Goal: Task Accomplishment & Management: Manage account settings

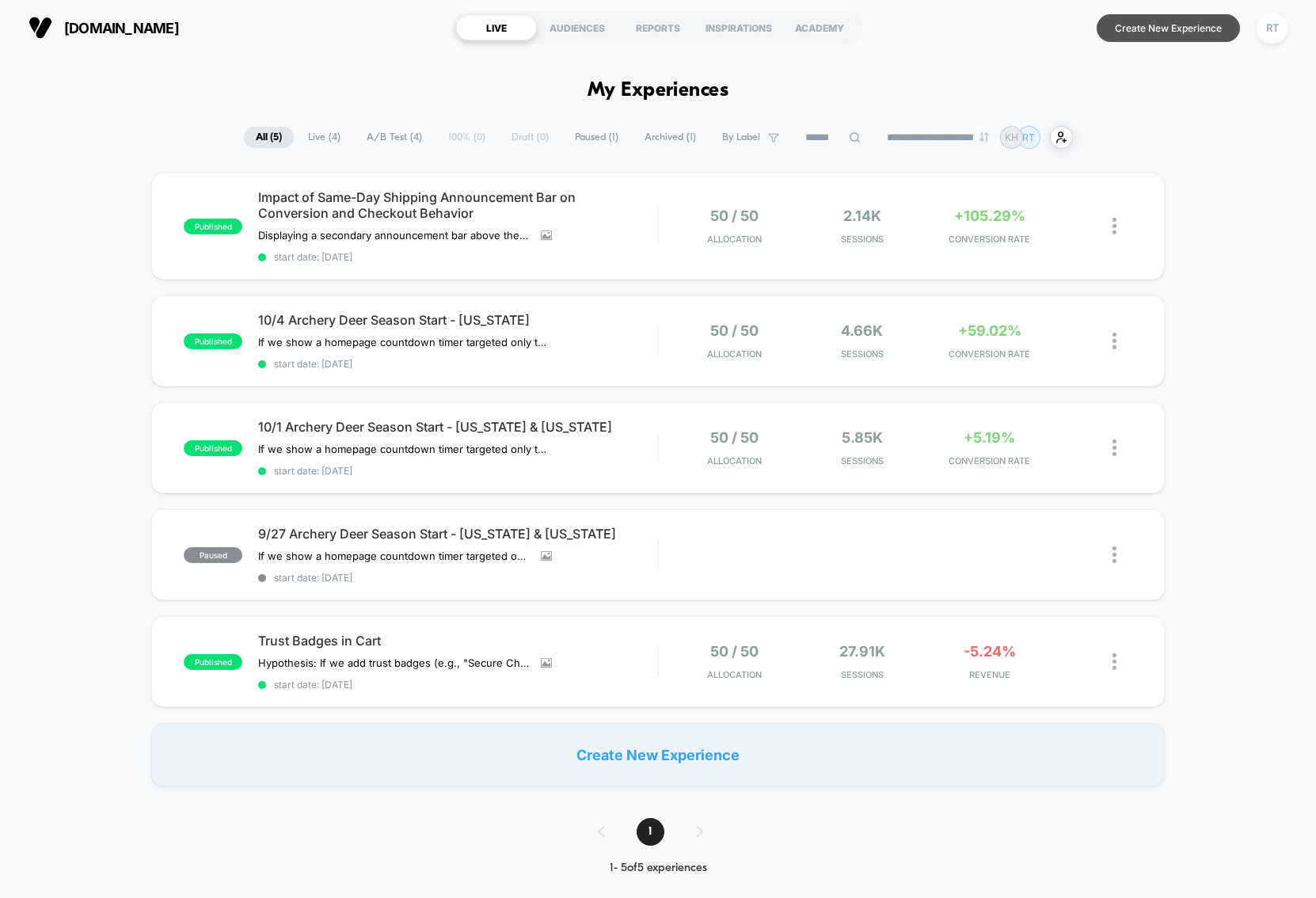
click at [1166, 20] on button "Create New Experience" at bounding box center [1168, 28] width 144 height 27
click at [742, 30] on div "INSPIRATIONS" at bounding box center [739, 27] width 81 height 25
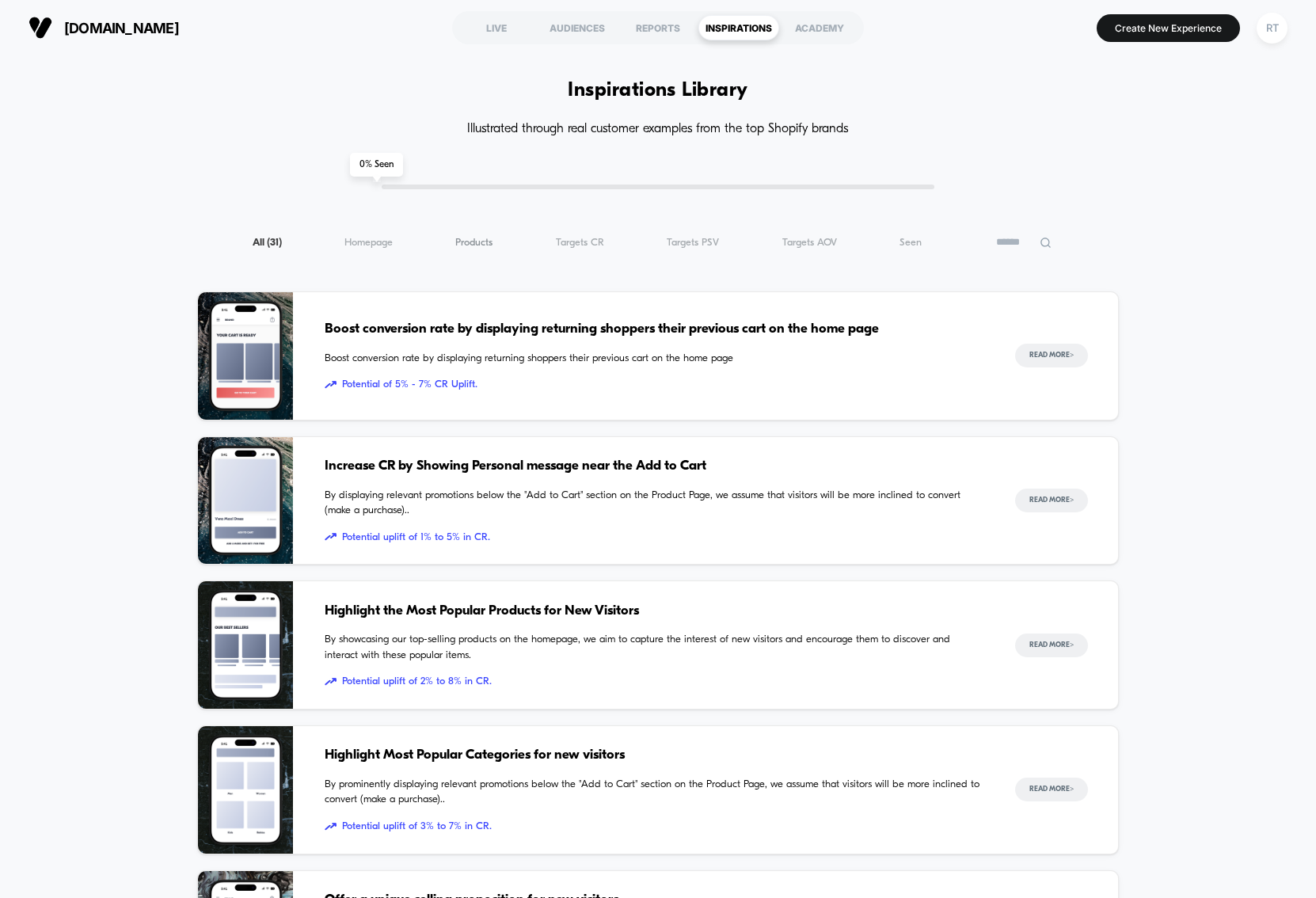
click at [478, 247] on span "Products ( 31 )" at bounding box center [474, 243] width 37 height 12
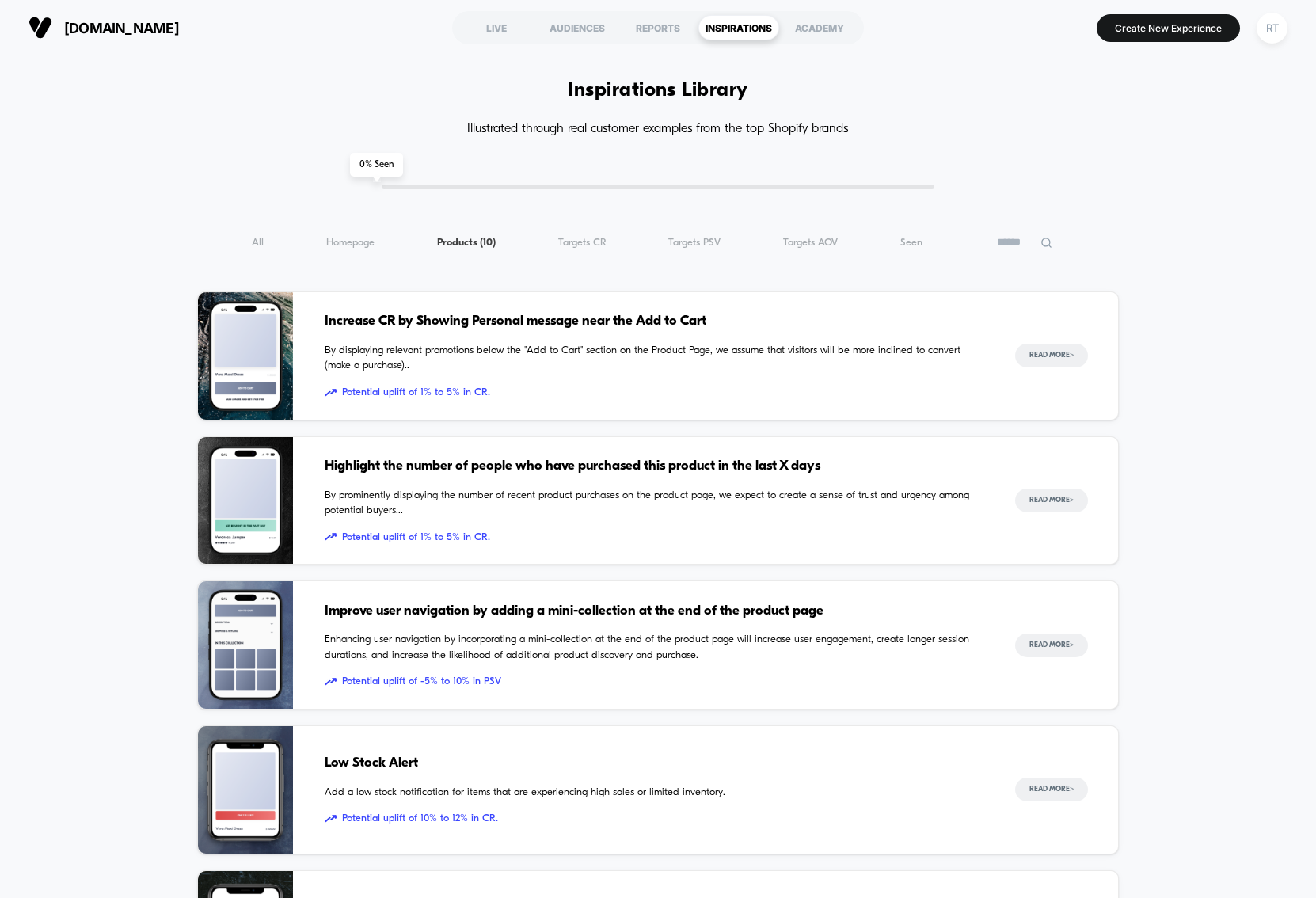
click at [607, 503] on span "By prominently displaying the number of recent product purchases on the product…" at bounding box center [654, 504] width 658 height 31
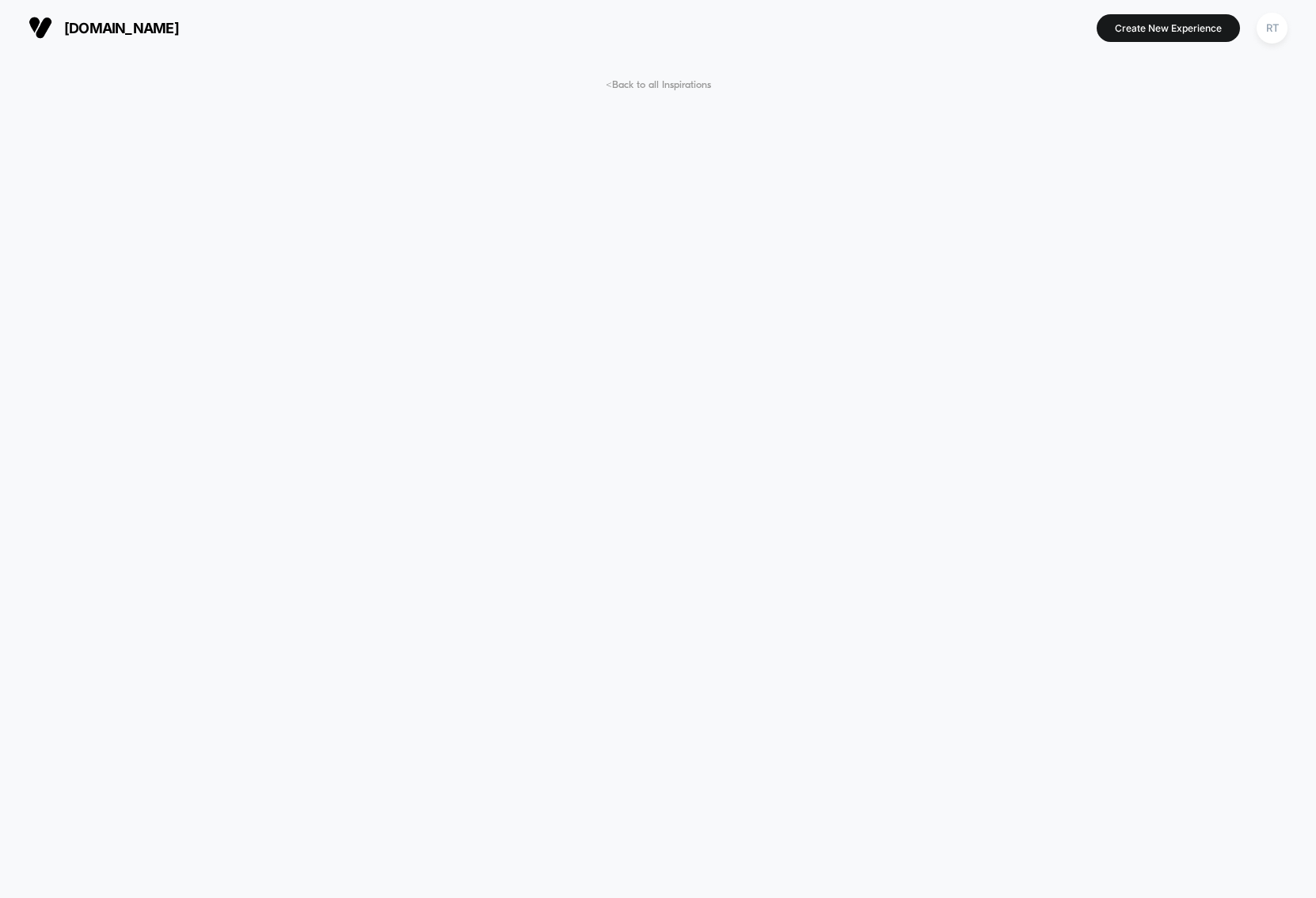
scroll to position [127, 0]
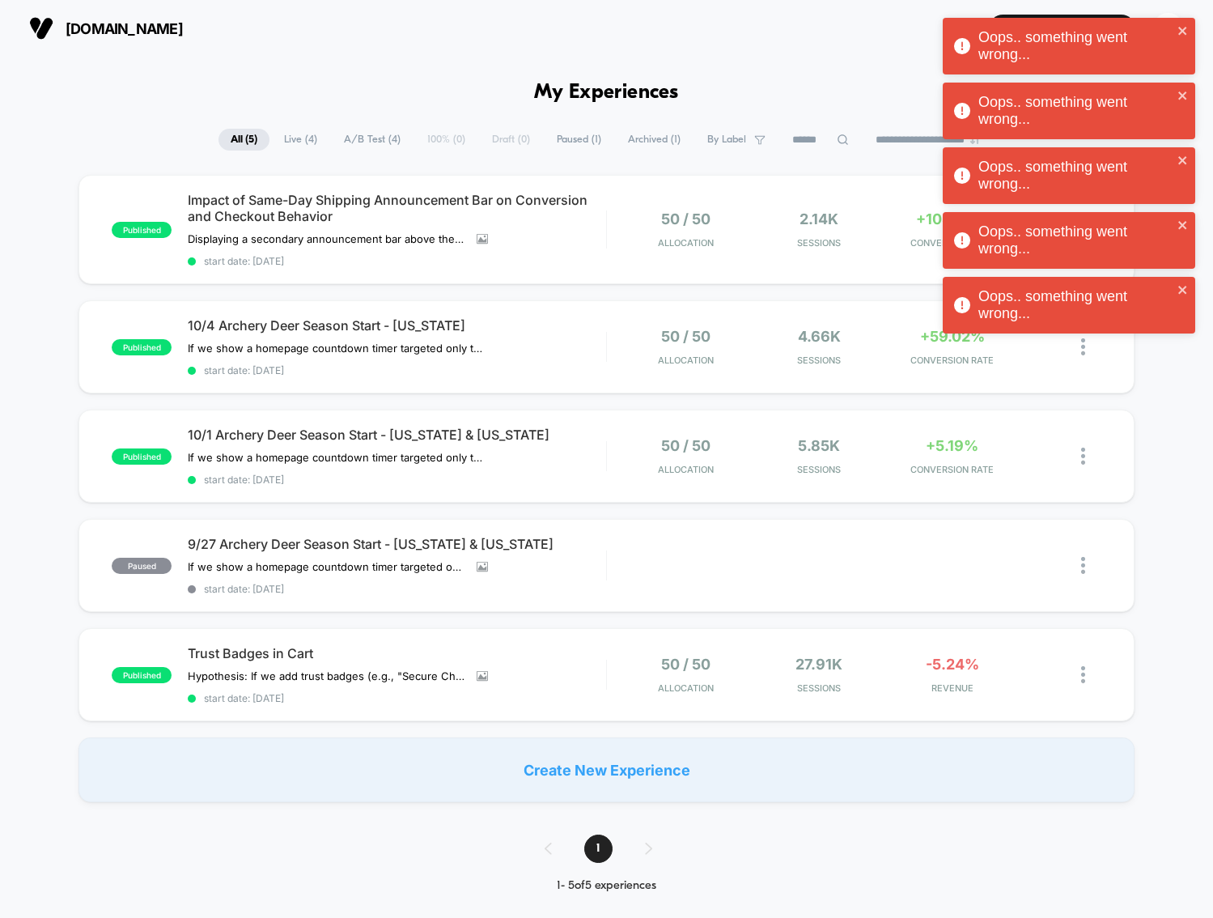
click at [1191, 32] on div "Oops.. something went wrong..." at bounding box center [1069, 46] width 253 height 57
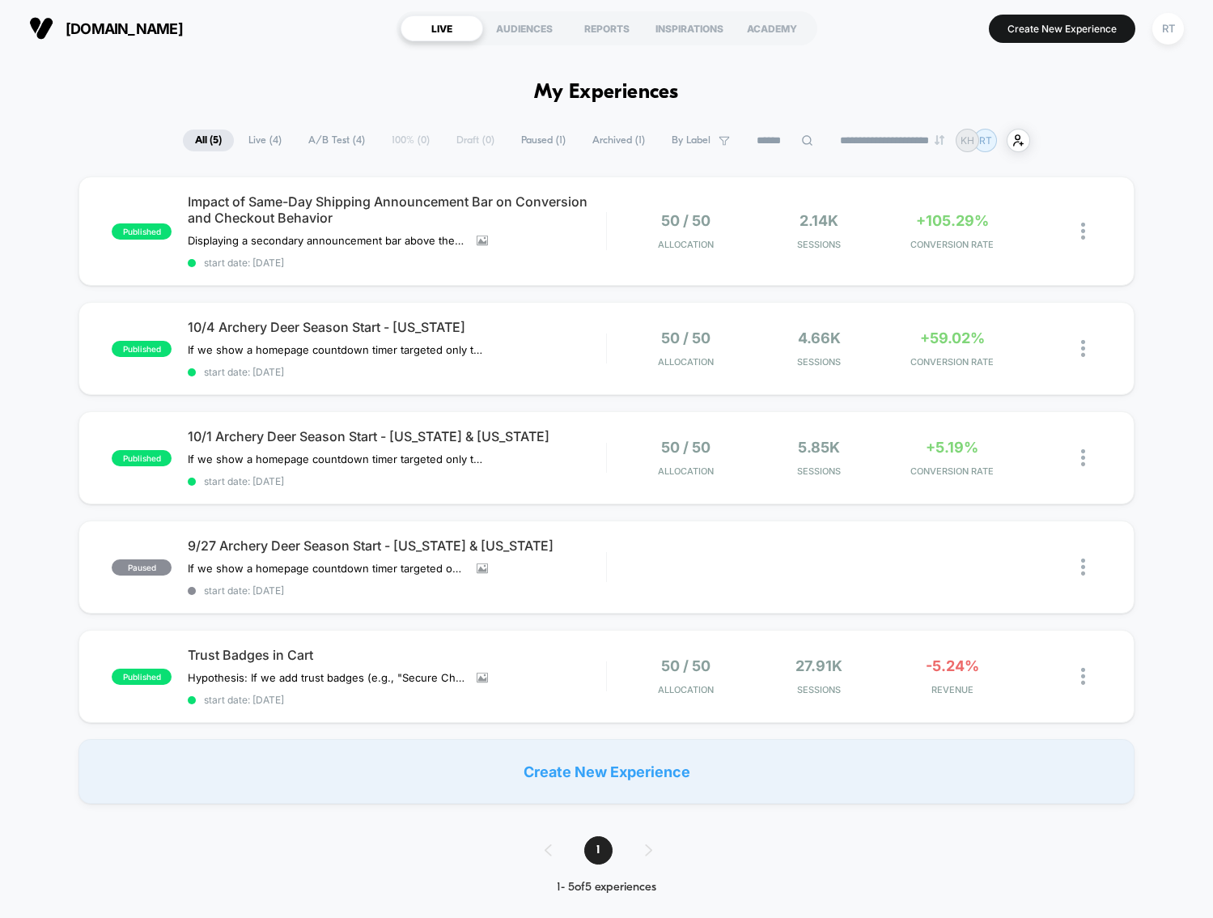
click at [1052, 457] on icon at bounding box center [1048, 458] width 12 height 12
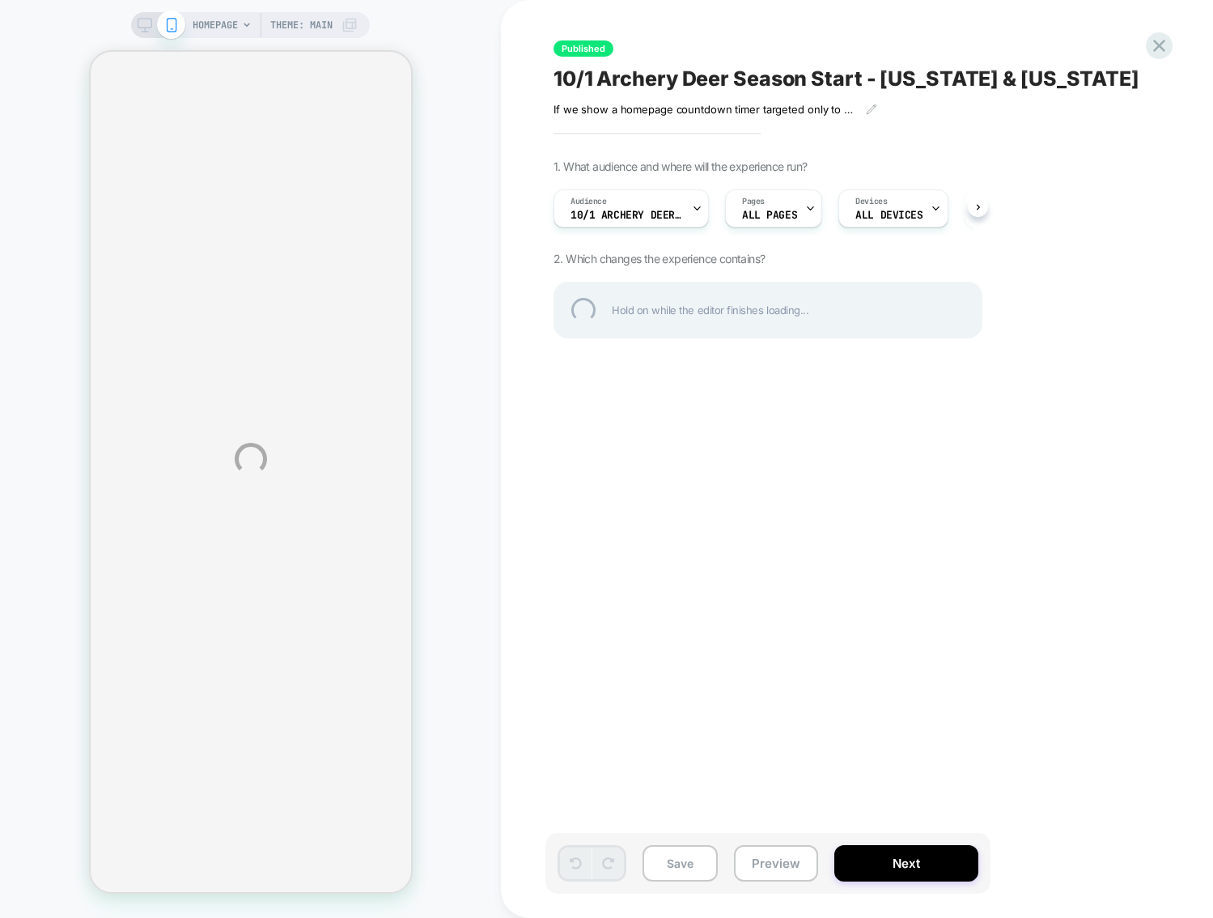
click at [691, 202] on div "HOMEPAGE Theme: MAIN Published 10/1 Archery Deer Season Start - [US_STATE] & [U…" at bounding box center [606, 459] width 1213 height 918
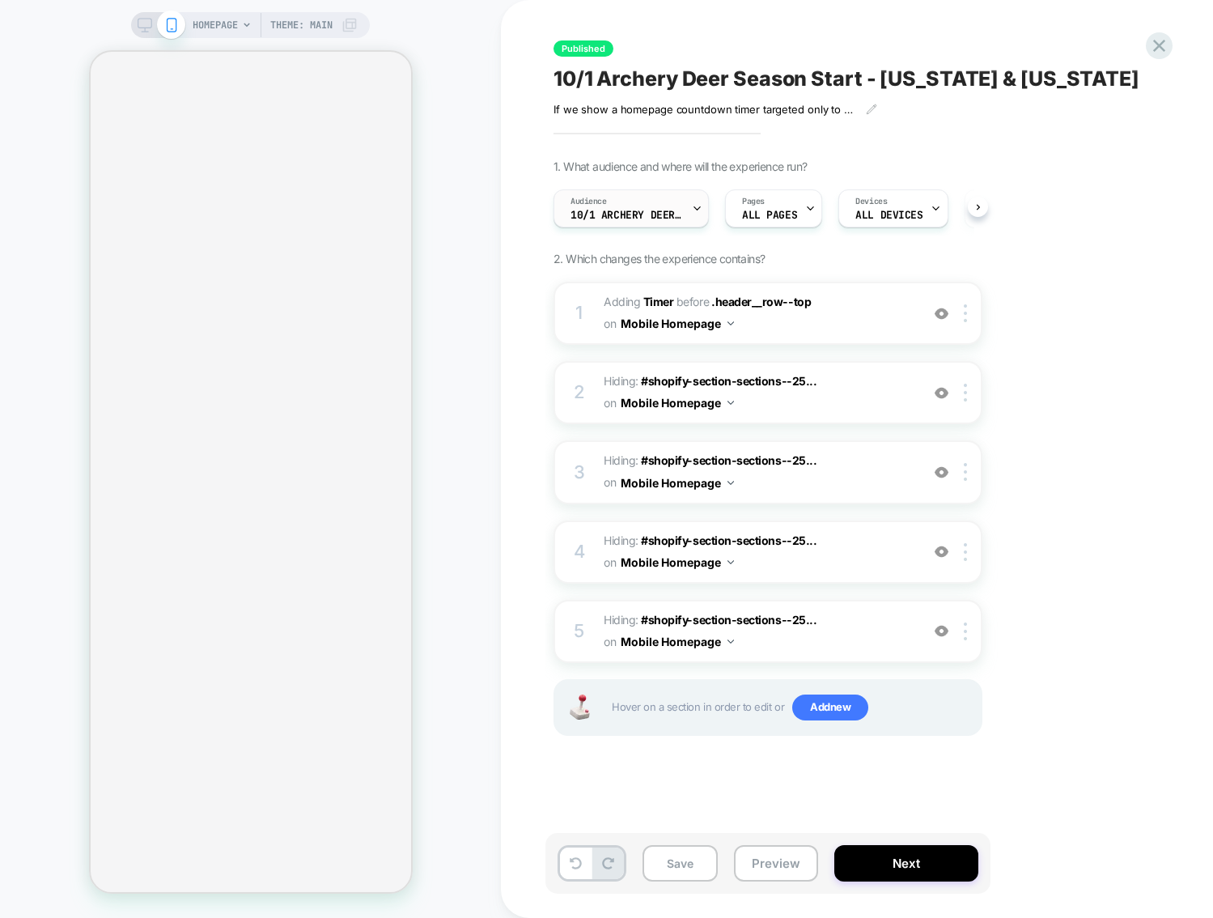
scroll to position [0, 1]
click at [691, 203] on icon at bounding box center [696, 208] width 11 height 11
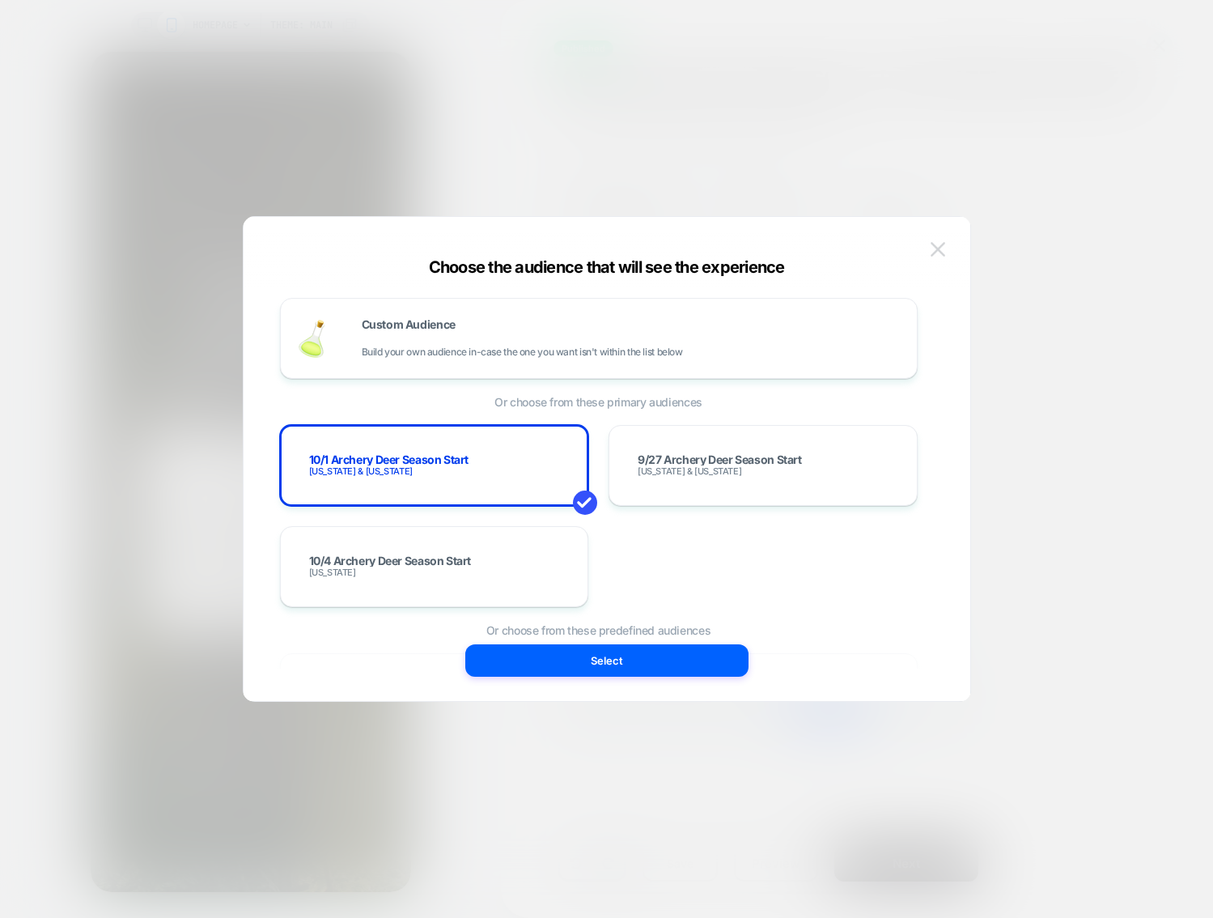
scroll to position [0, 0]
click at [945, 250] on button at bounding box center [938, 249] width 24 height 24
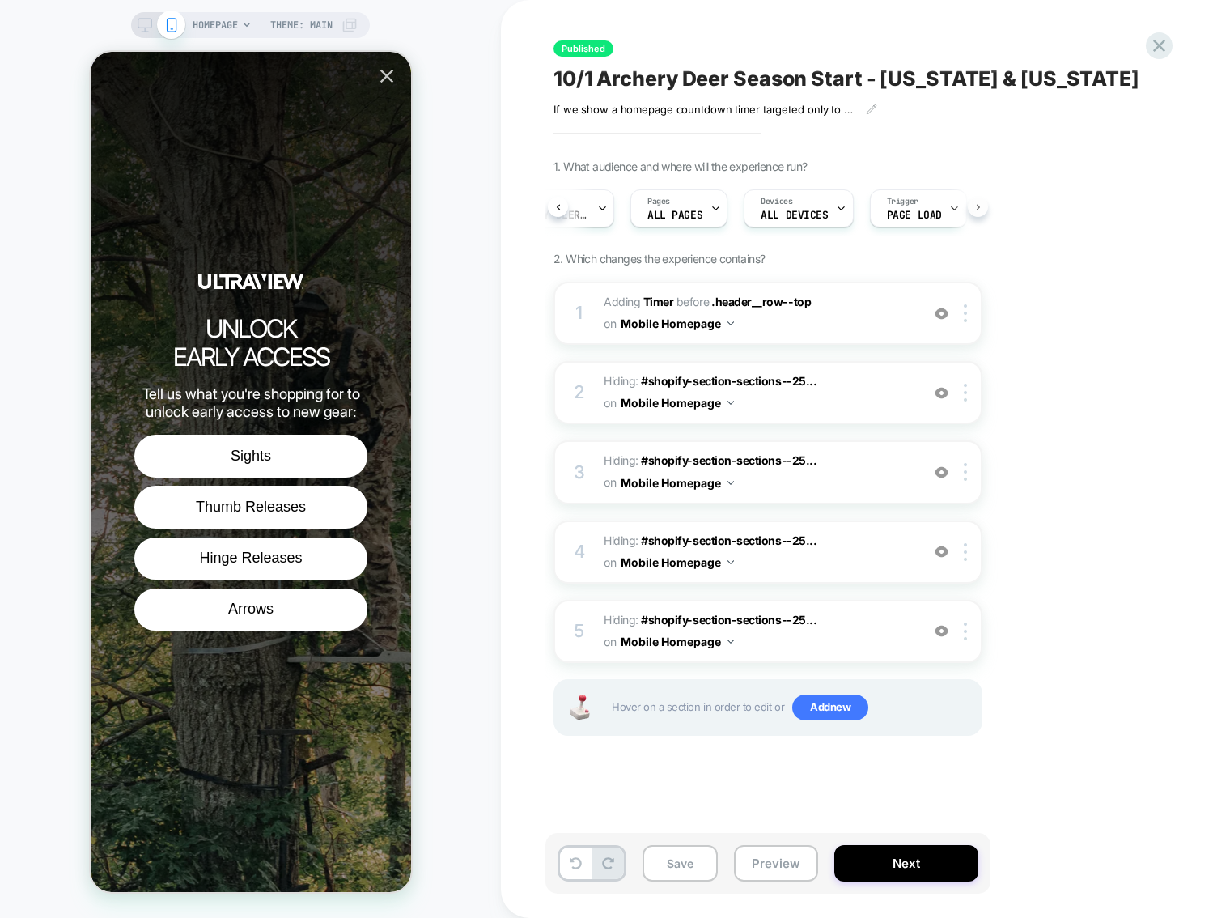
scroll to position [0, 130]
click at [882, 859] on button "Next" at bounding box center [907, 863] width 144 height 36
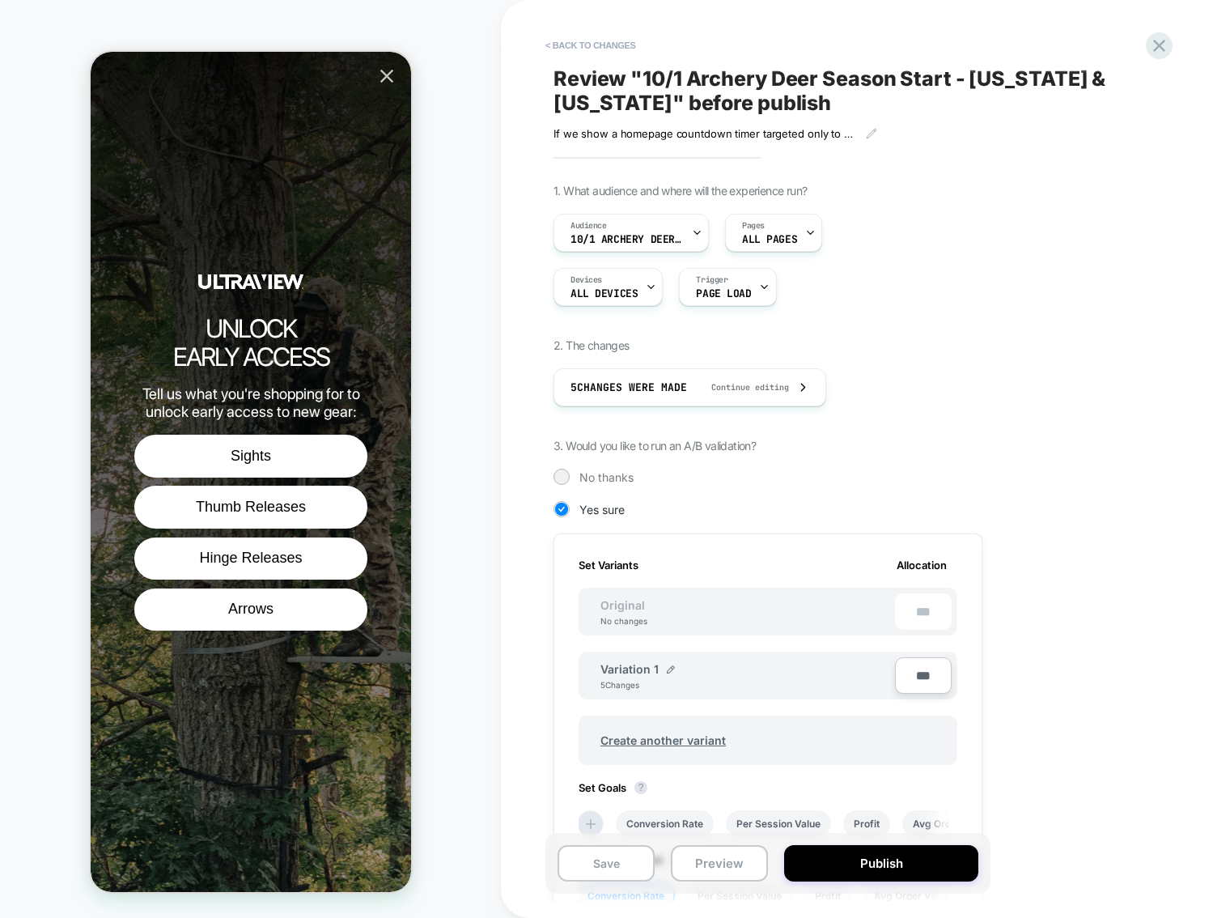
scroll to position [273, 0]
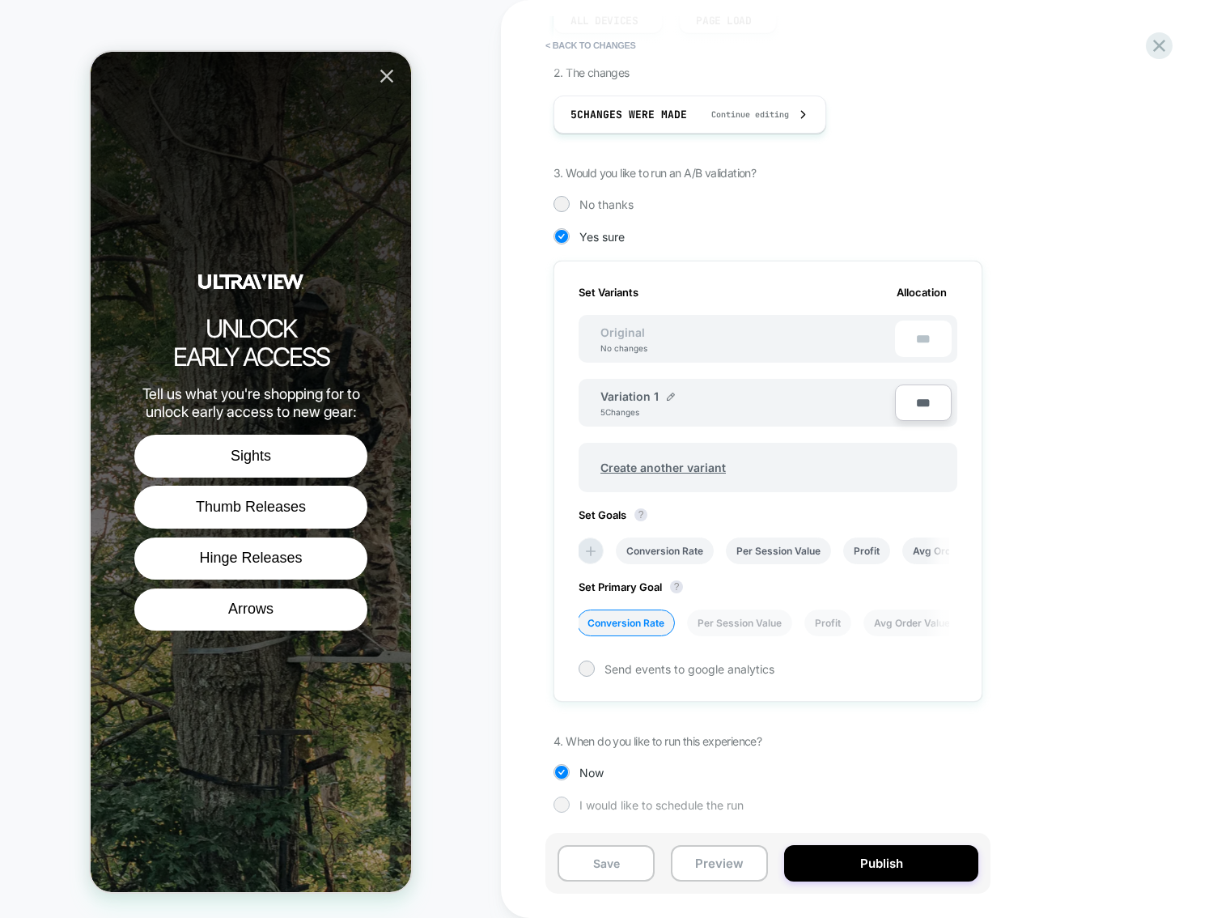
click at [748, 797] on div "I would like to schedule the run" at bounding box center [768, 805] width 429 height 16
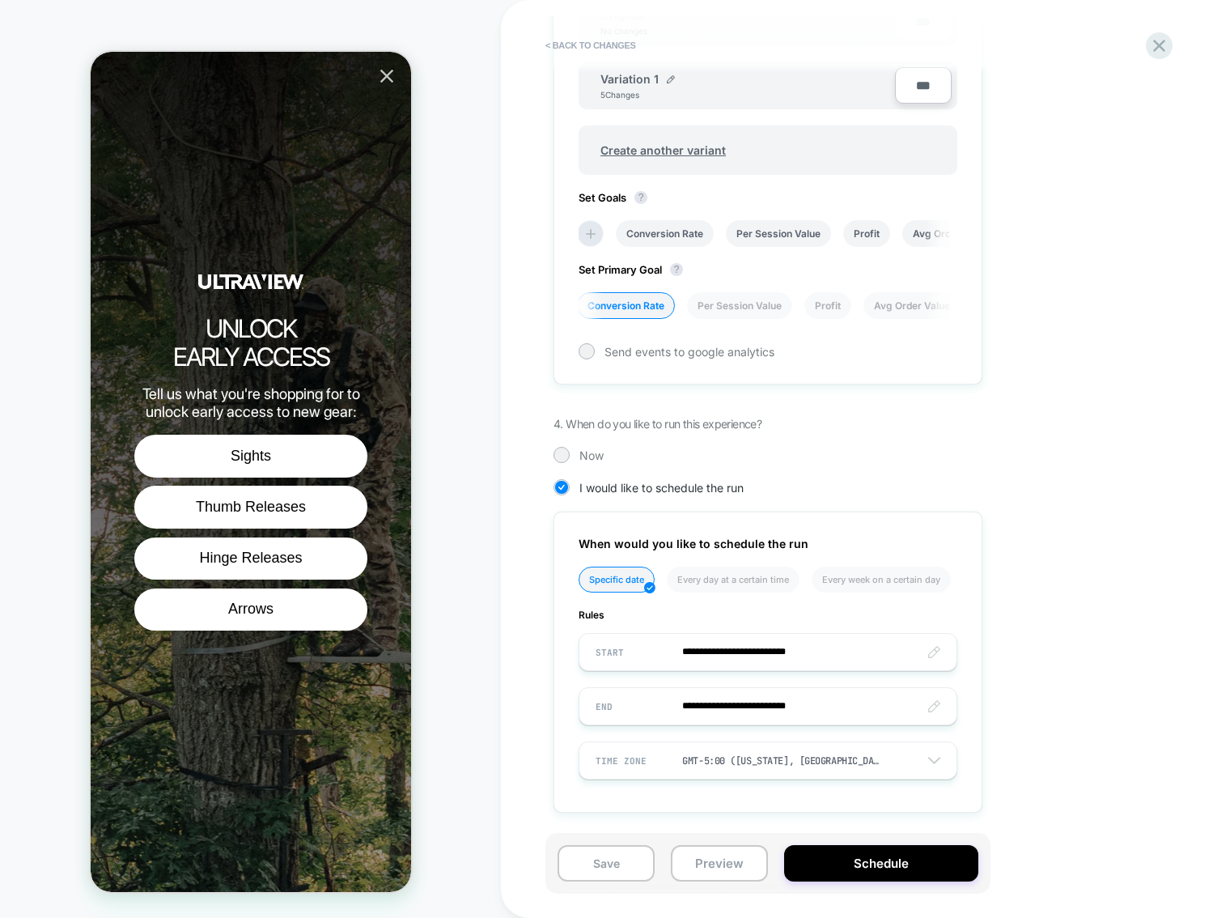
scroll to position [0, 5]
click at [1158, 45] on icon at bounding box center [1160, 46] width 22 height 22
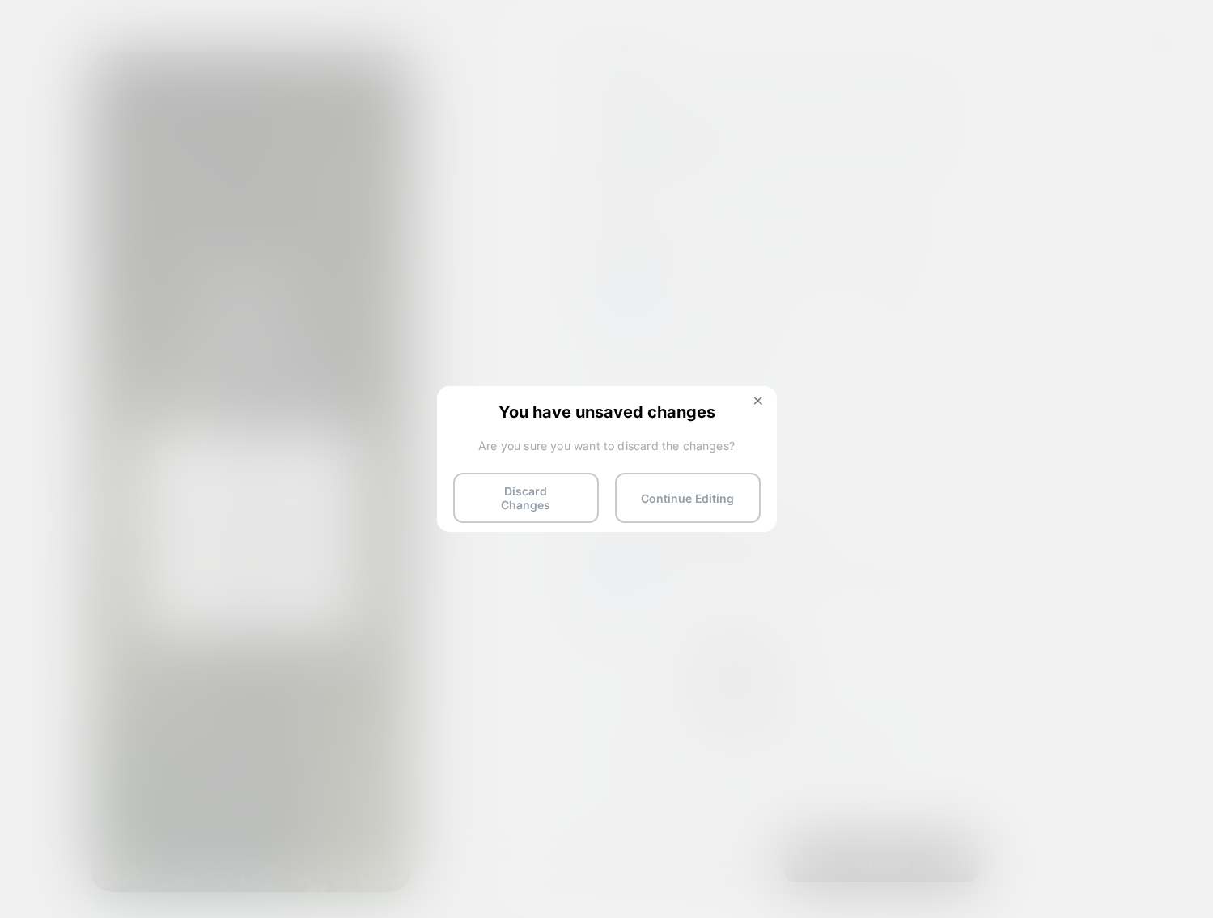
click at [764, 393] on div "You have unsaved changes Are you sure you want to discard the changes? Discard …" at bounding box center [607, 457] width 340 height 143
click at [759, 403] on img at bounding box center [758, 401] width 8 height 8
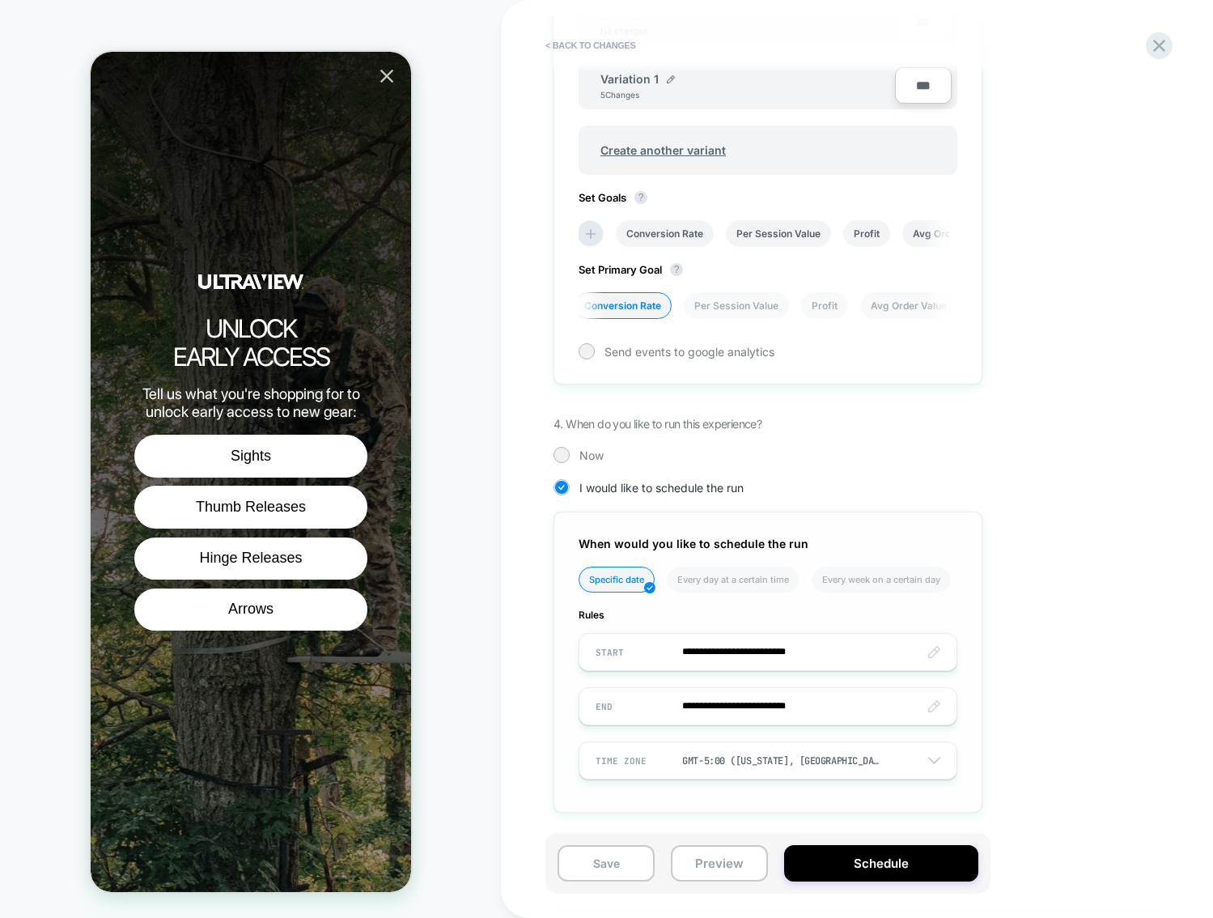
click at [831, 708] on input "**********" at bounding box center [768, 706] width 377 height 38
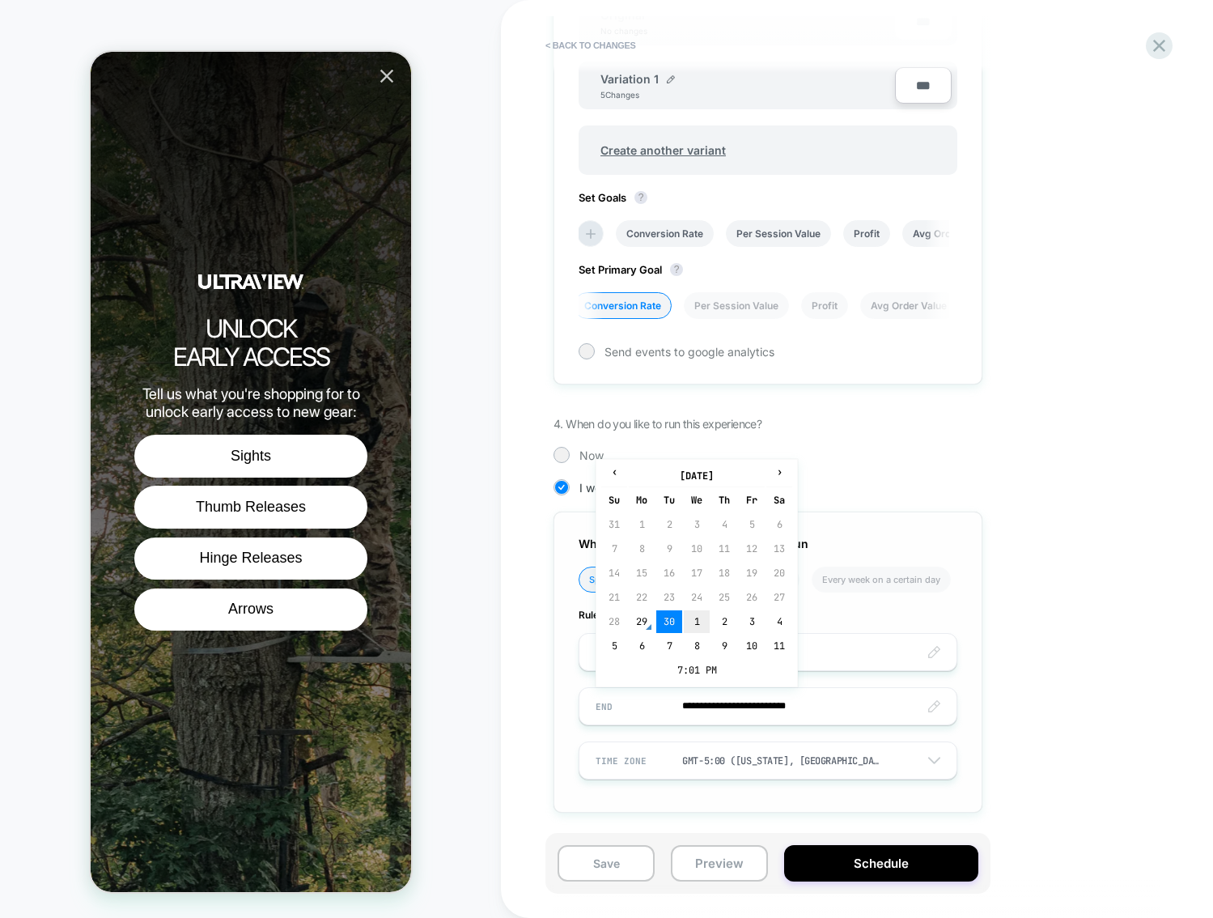
click at [699, 624] on td "1" at bounding box center [697, 621] width 26 height 23
click at [779, 705] on input "**********" at bounding box center [768, 706] width 377 height 38
click at [610, 572] on td "12" at bounding box center [614, 573] width 26 height 23
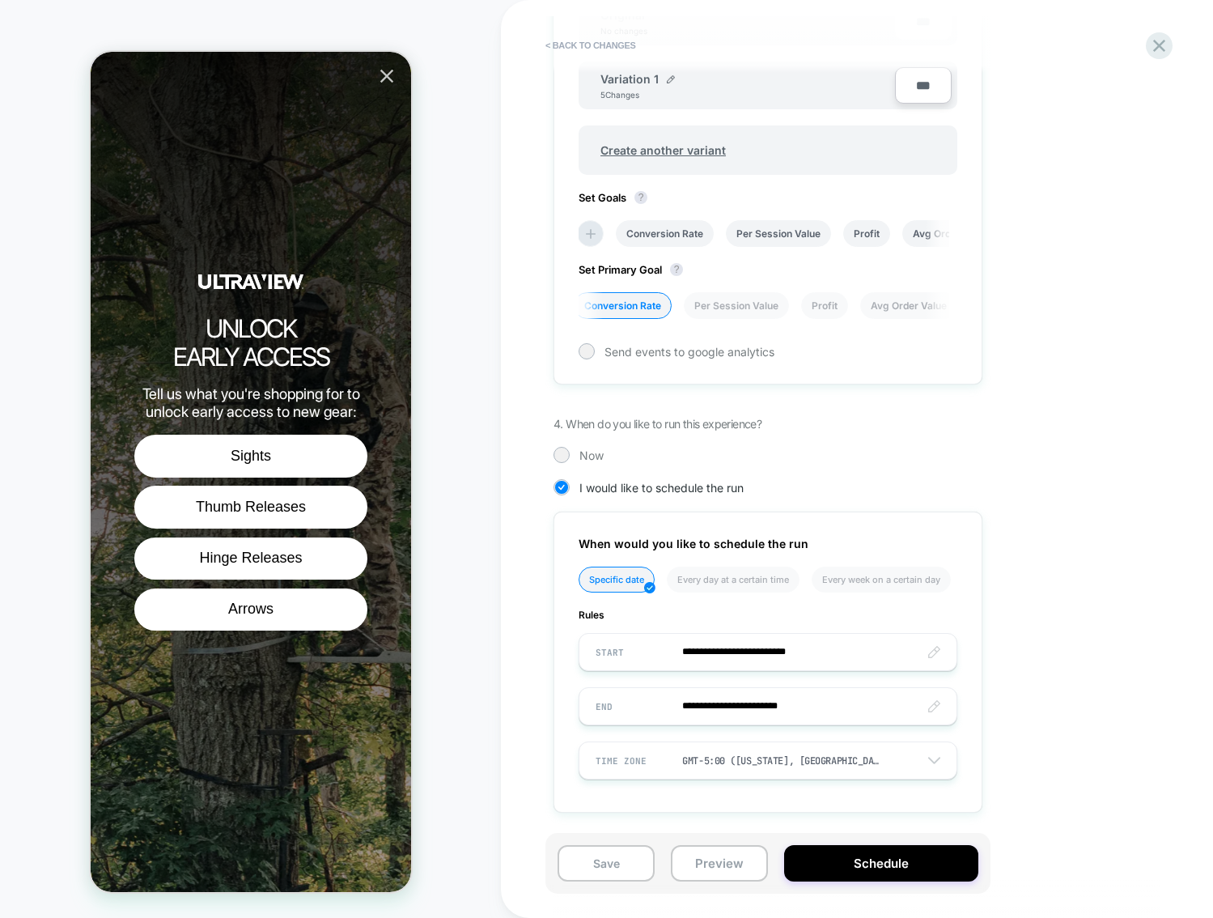
click at [783, 705] on input "**********" at bounding box center [768, 706] width 377 height 38
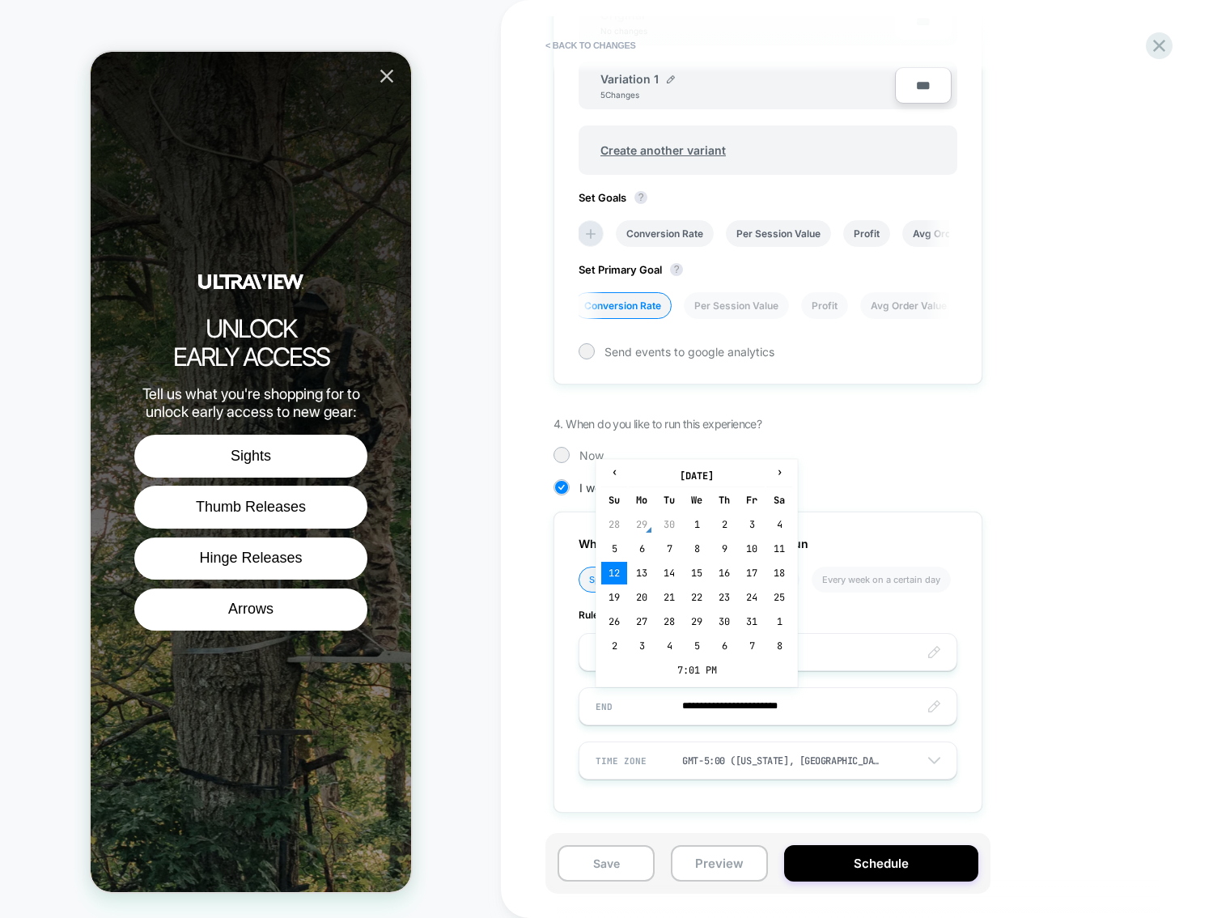
click at [614, 578] on td "12" at bounding box center [614, 573] width 26 height 23
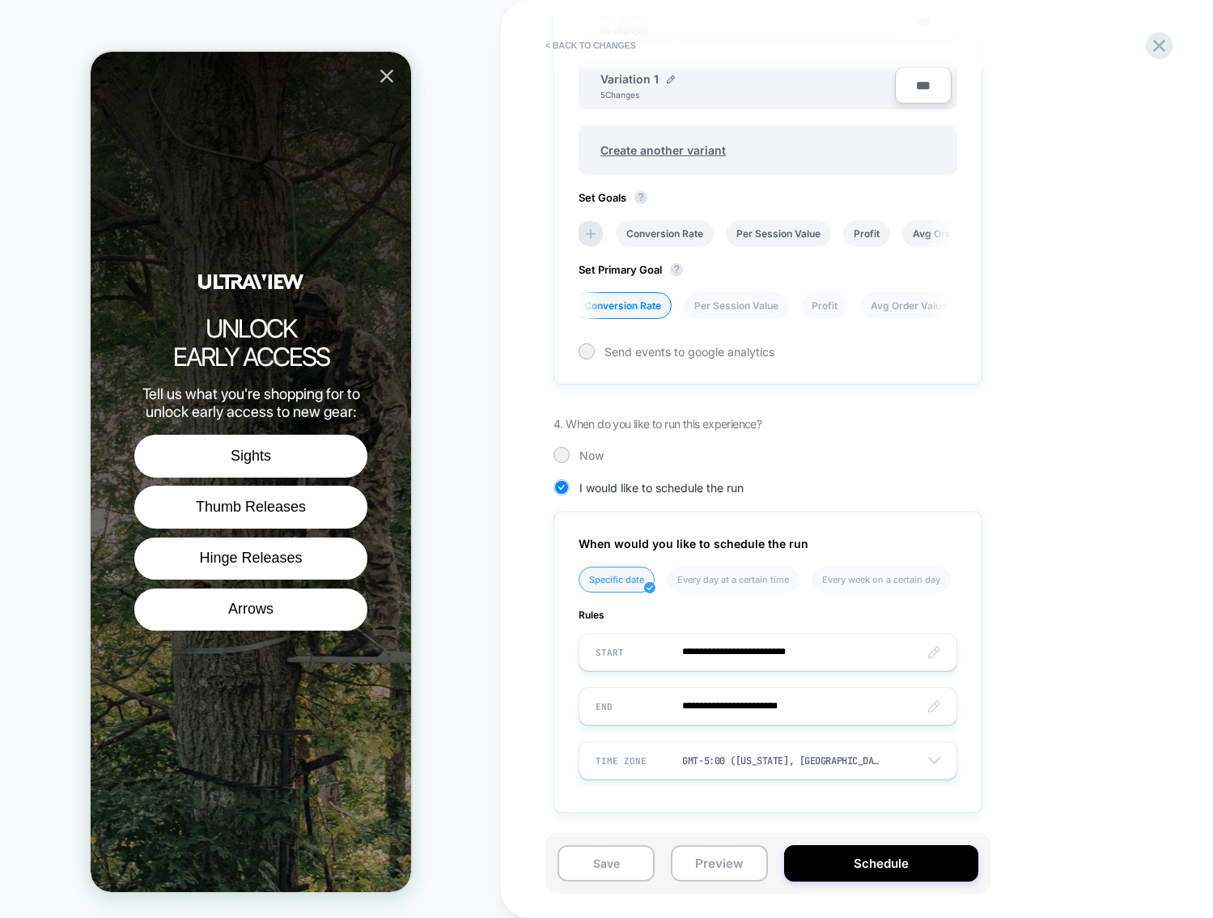
click at [613, 577] on li "Specific date" at bounding box center [617, 580] width 76 height 26
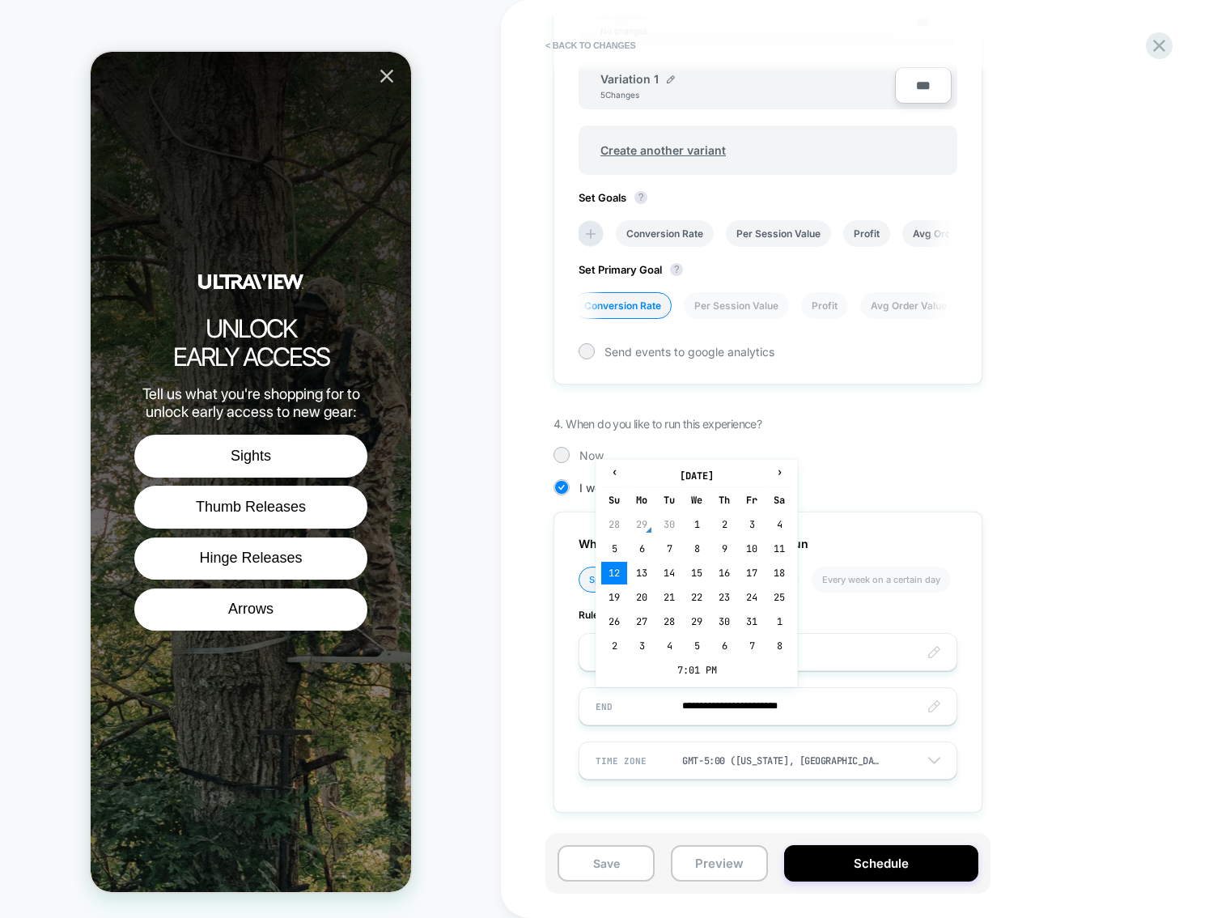
click at [721, 708] on input "**********" at bounding box center [768, 706] width 377 height 38
click at [839, 698] on input "**********" at bounding box center [768, 706] width 377 height 38
click at [672, 522] on td "30" at bounding box center [670, 524] width 26 height 23
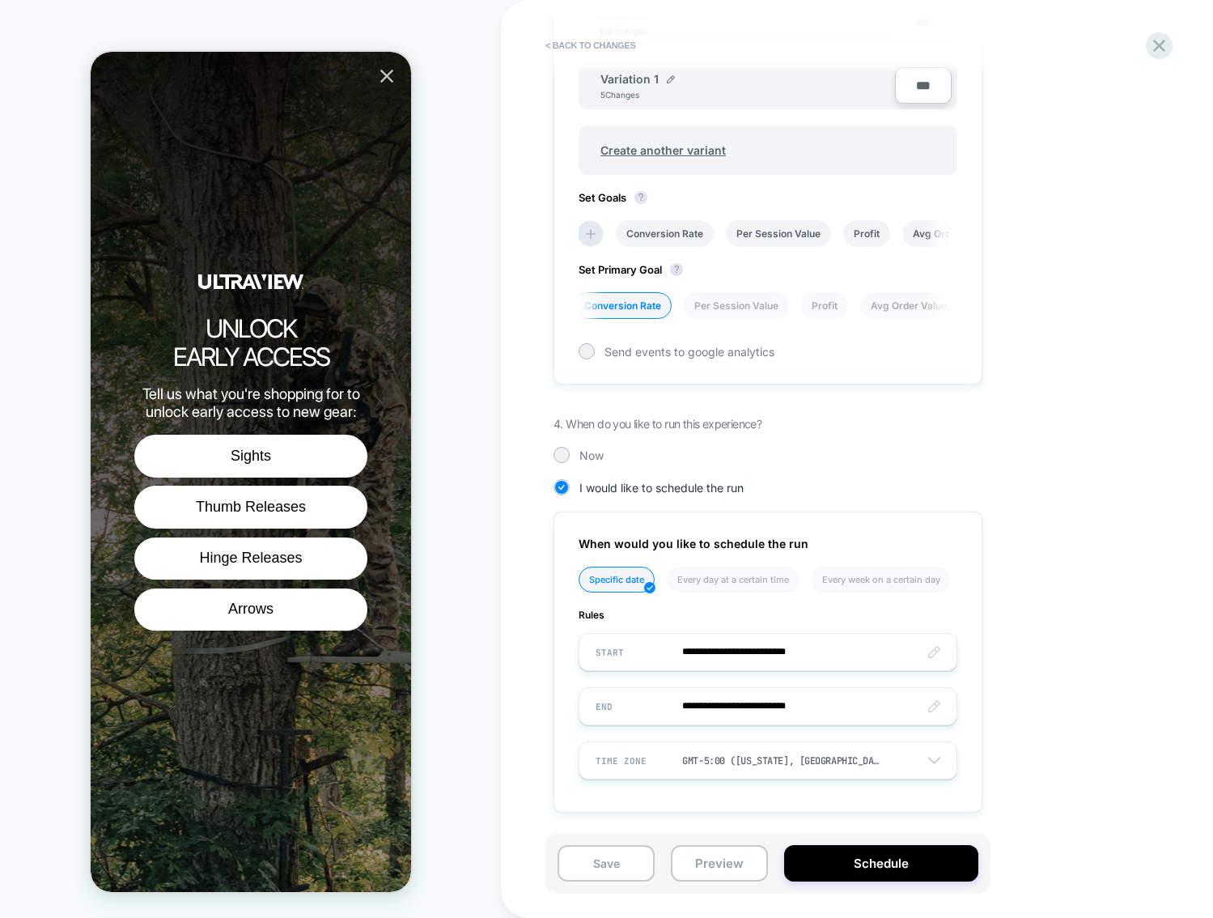
click at [809, 706] on input "**********" at bounding box center [768, 706] width 377 height 38
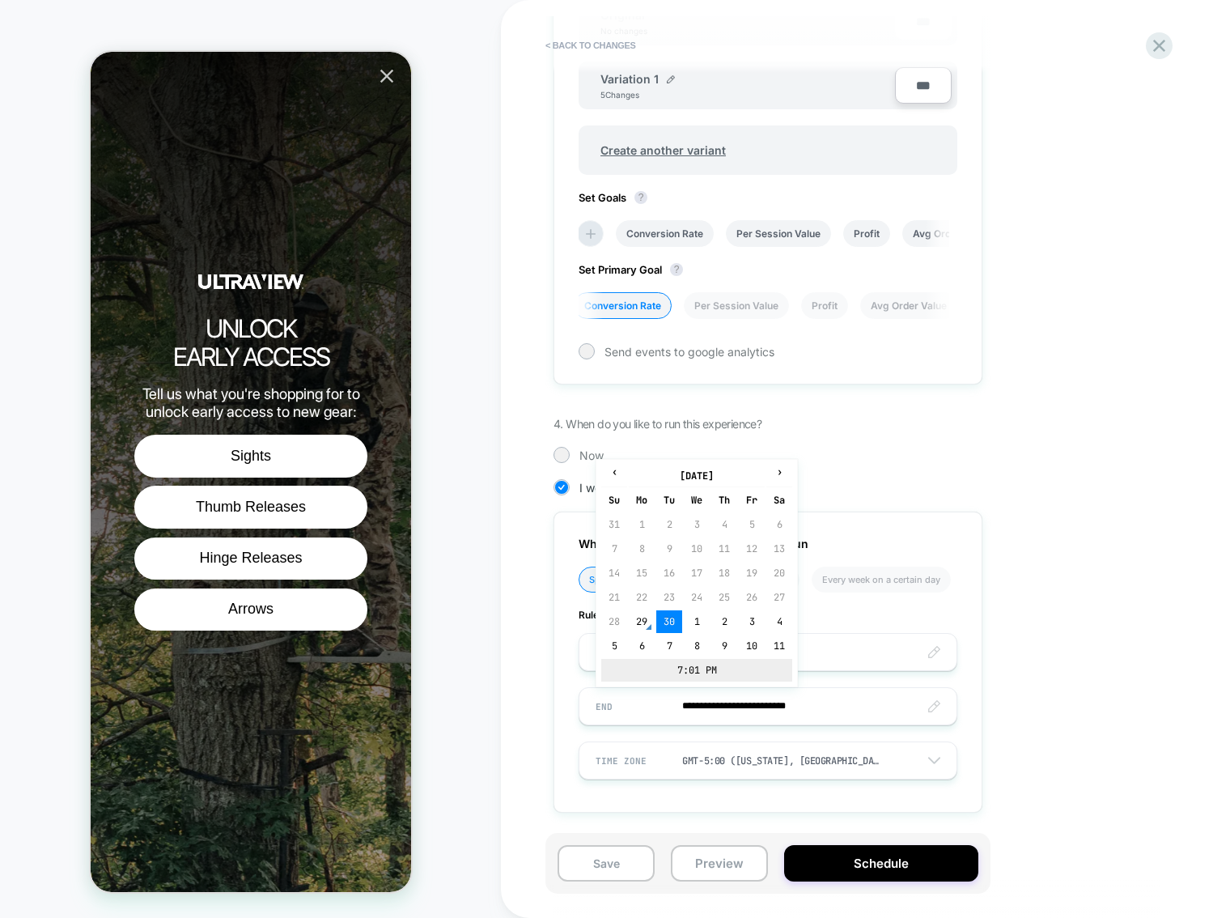
click at [685, 669] on td "7:01 PM" at bounding box center [696, 670] width 191 height 23
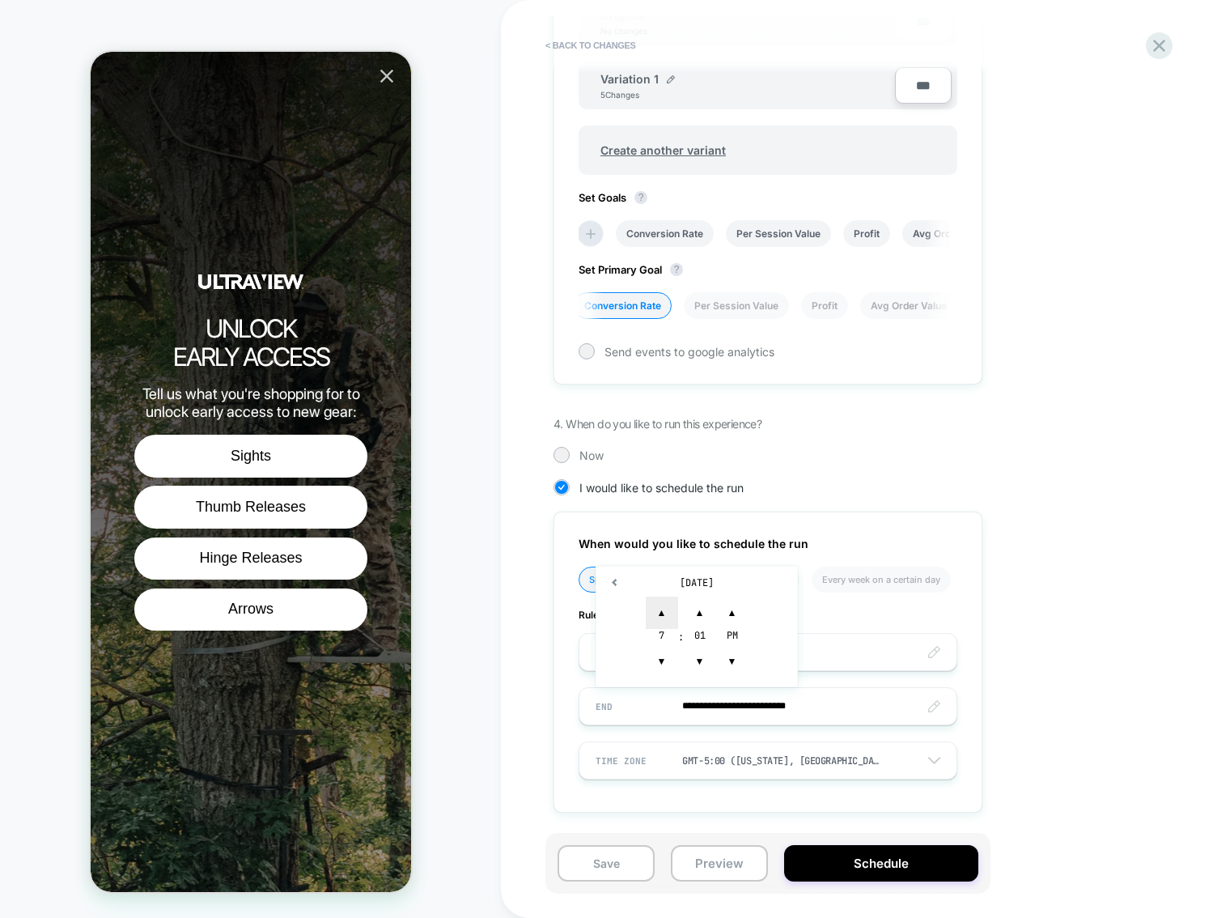
click at [662, 616] on span "▲" at bounding box center [662, 613] width 32 height 32
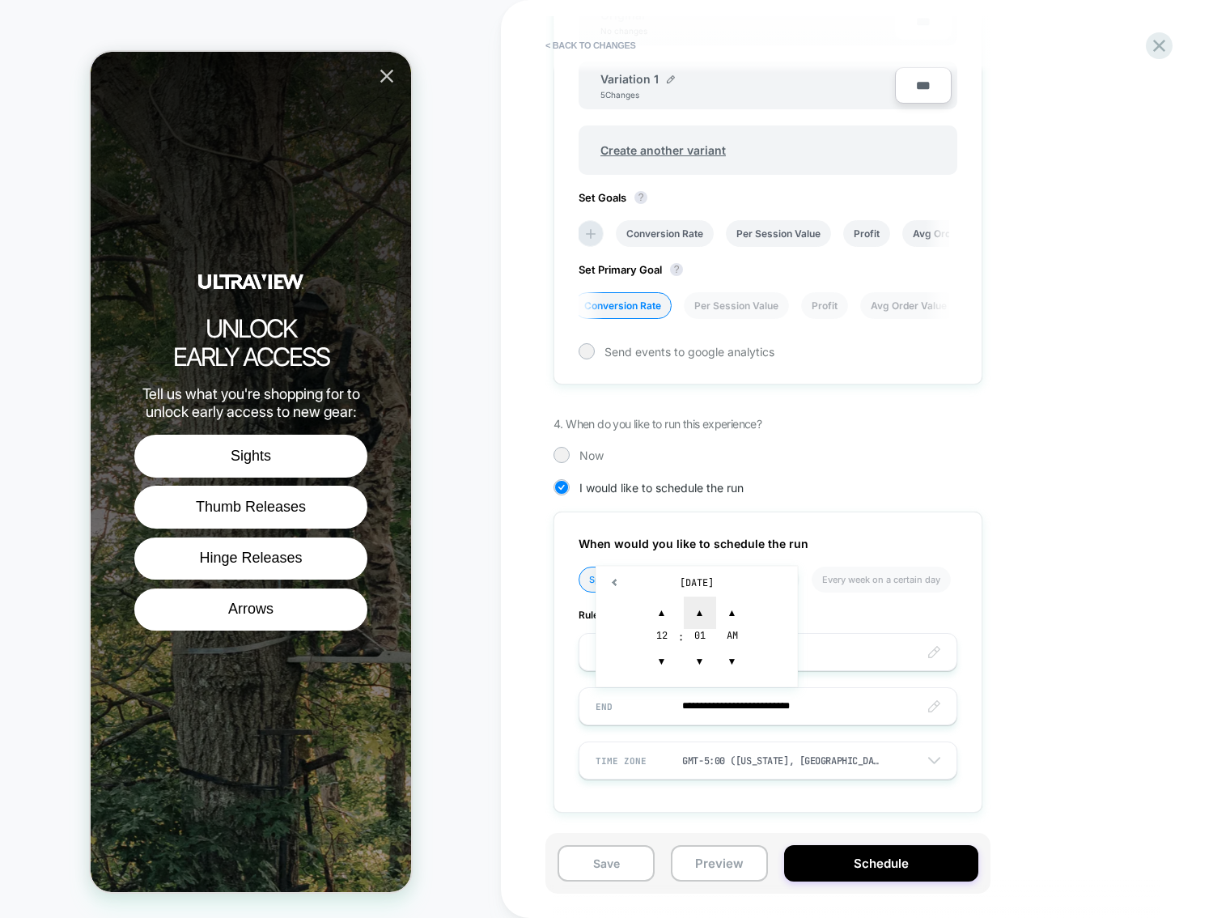
click at [705, 613] on span "▲" at bounding box center [700, 613] width 32 height 32
click at [696, 654] on span "▼" at bounding box center [700, 661] width 32 height 32
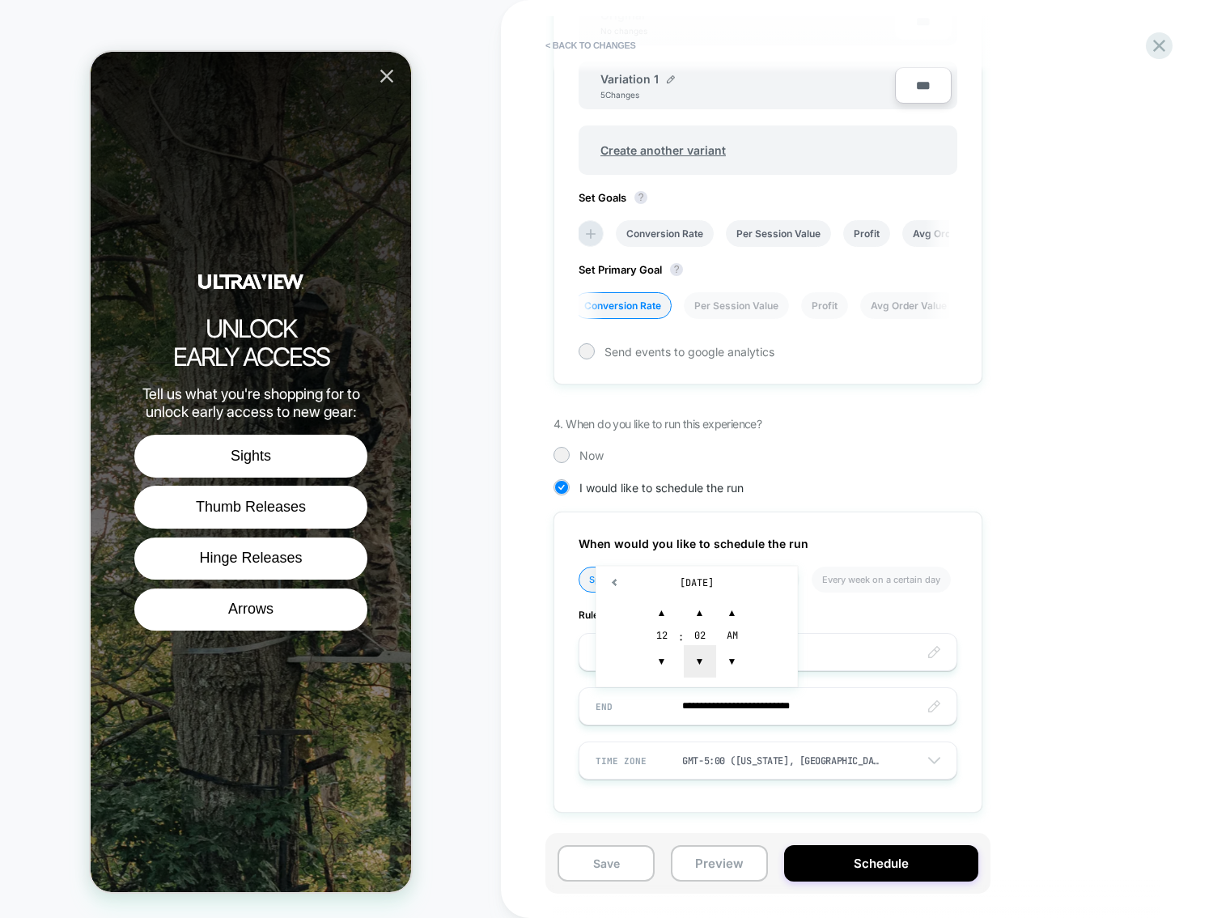
click at [696, 654] on span "▼" at bounding box center [700, 661] width 32 height 32
type input "**********"
click at [733, 619] on span "▲" at bounding box center [732, 613] width 32 height 32
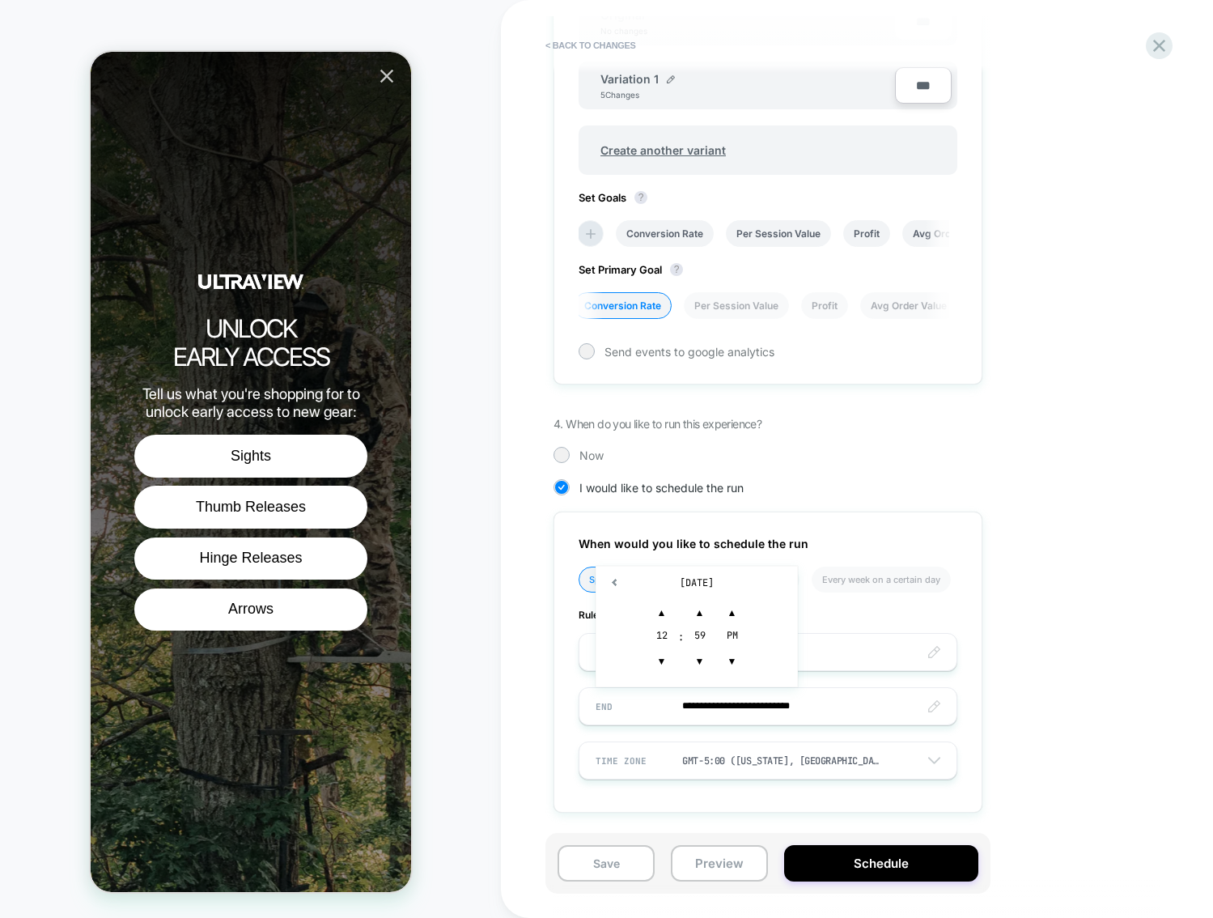
click at [1017, 817] on div "**********" at bounding box center [849, 215] width 591 height 1243
drag, startPoint x: 869, startPoint y: 862, endPoint x: 1031, endPoint y: 795, distance: 175.3
click at [1031, 795] on div "< Back to changes Review " 10/1 Archery Deer Season Start - [US_STATE] & [US_ST…" at bounding box center [857, 459] width 607 height 918
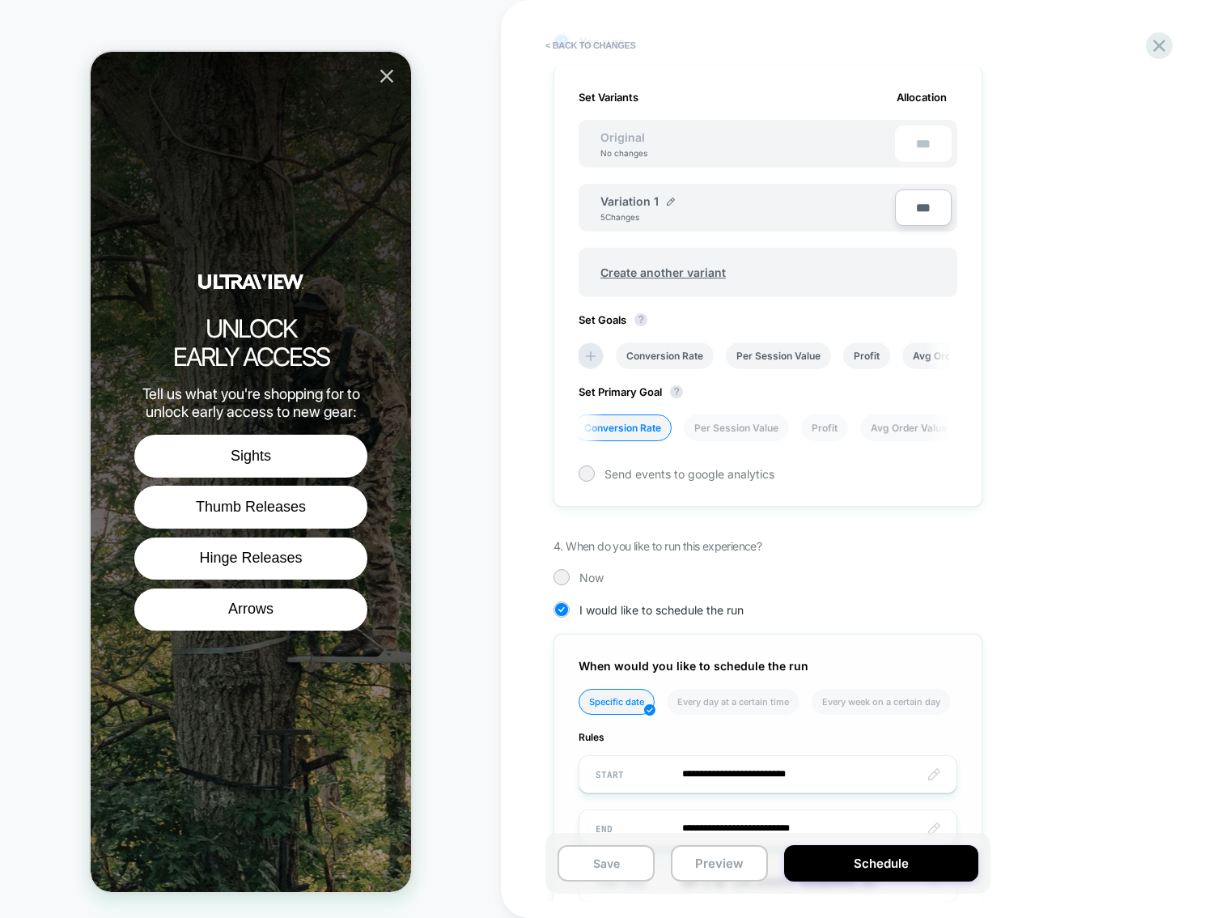
scroll to position [590, 0]
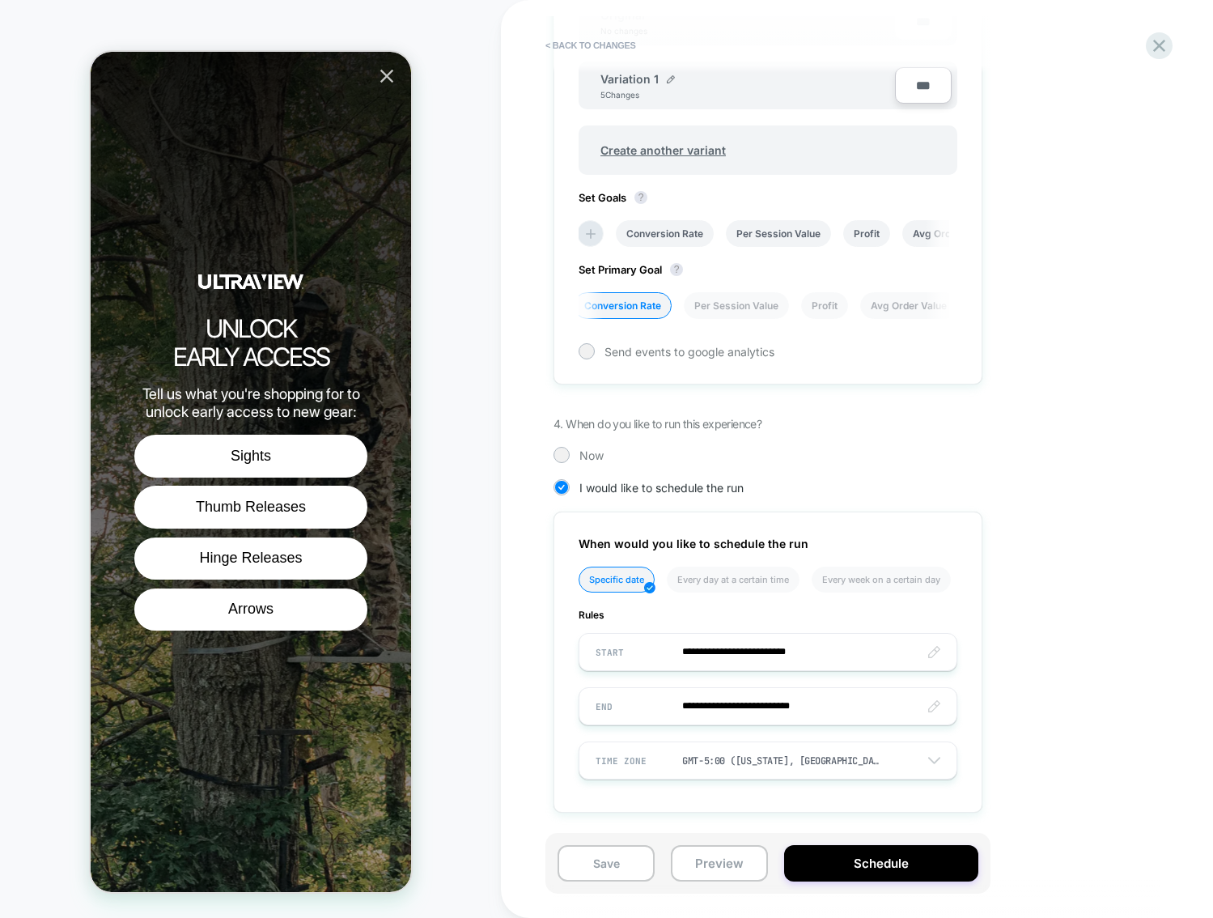
drag, startPoint x: 1153, startPoint y: 45, endPoint x: 1082, endPoint y: 512, distance: 471.6
click at [1082, 512] on div "< Back to changes Review " 10/1 Archery Deer Season Start - [US_STATE] & [US_ST…" at bounding box center [857, 459] width 607 height 918
click at [881, 873] on button "Schedule" at bounding box center [881, 863] width 194 height 36
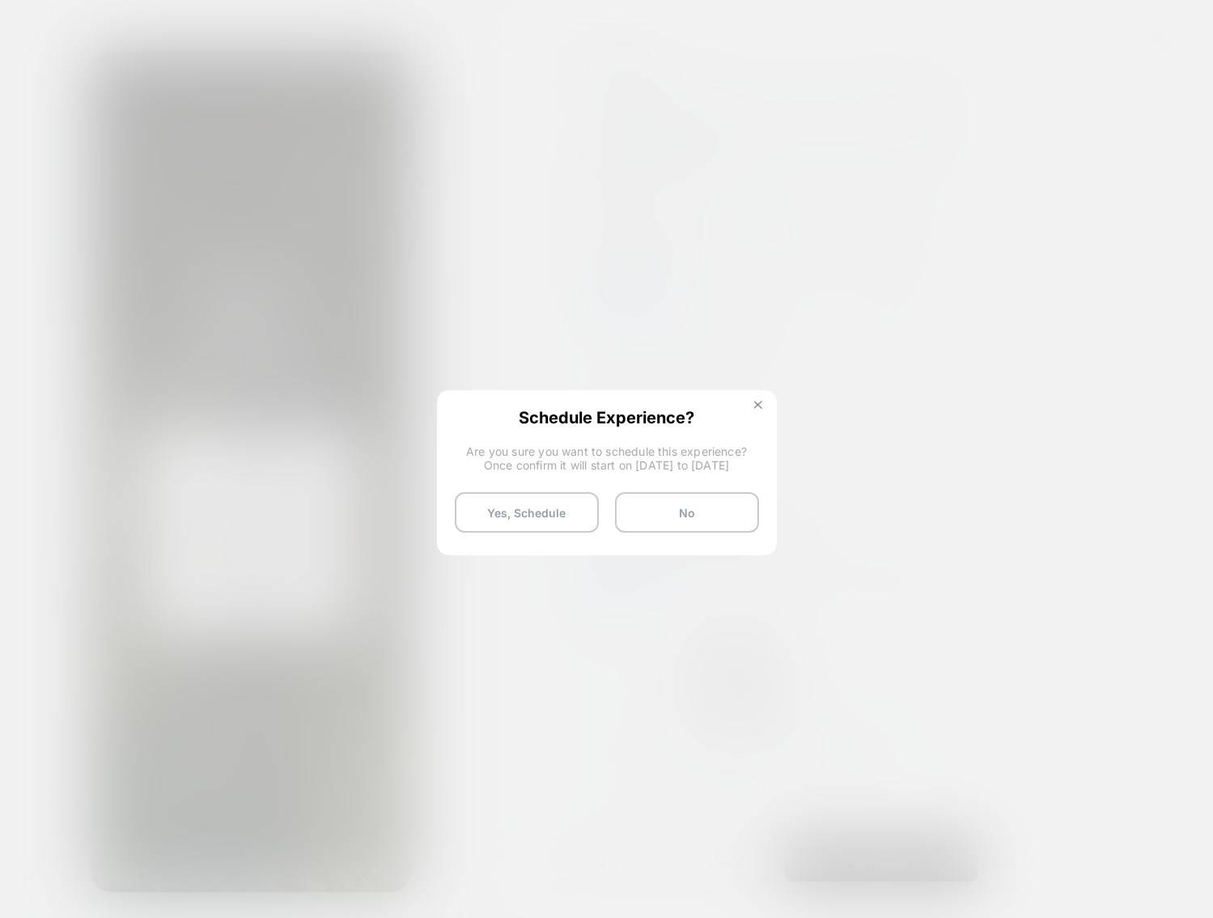
click at [762, 407] on img at bounding box center [758, 405] width 8 height 8
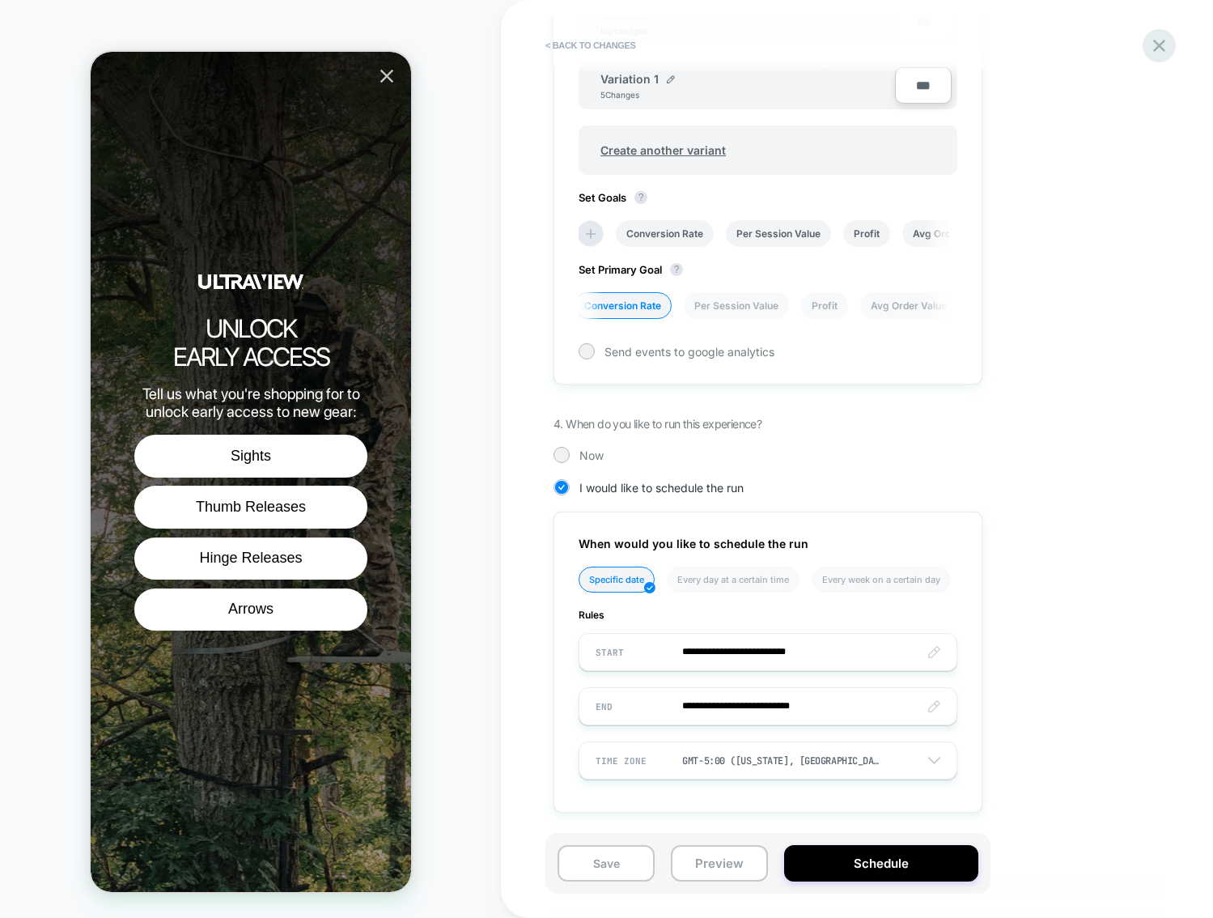
click at [1170, 43] on icon at bounding box center [1160, 46] width 22 height 22
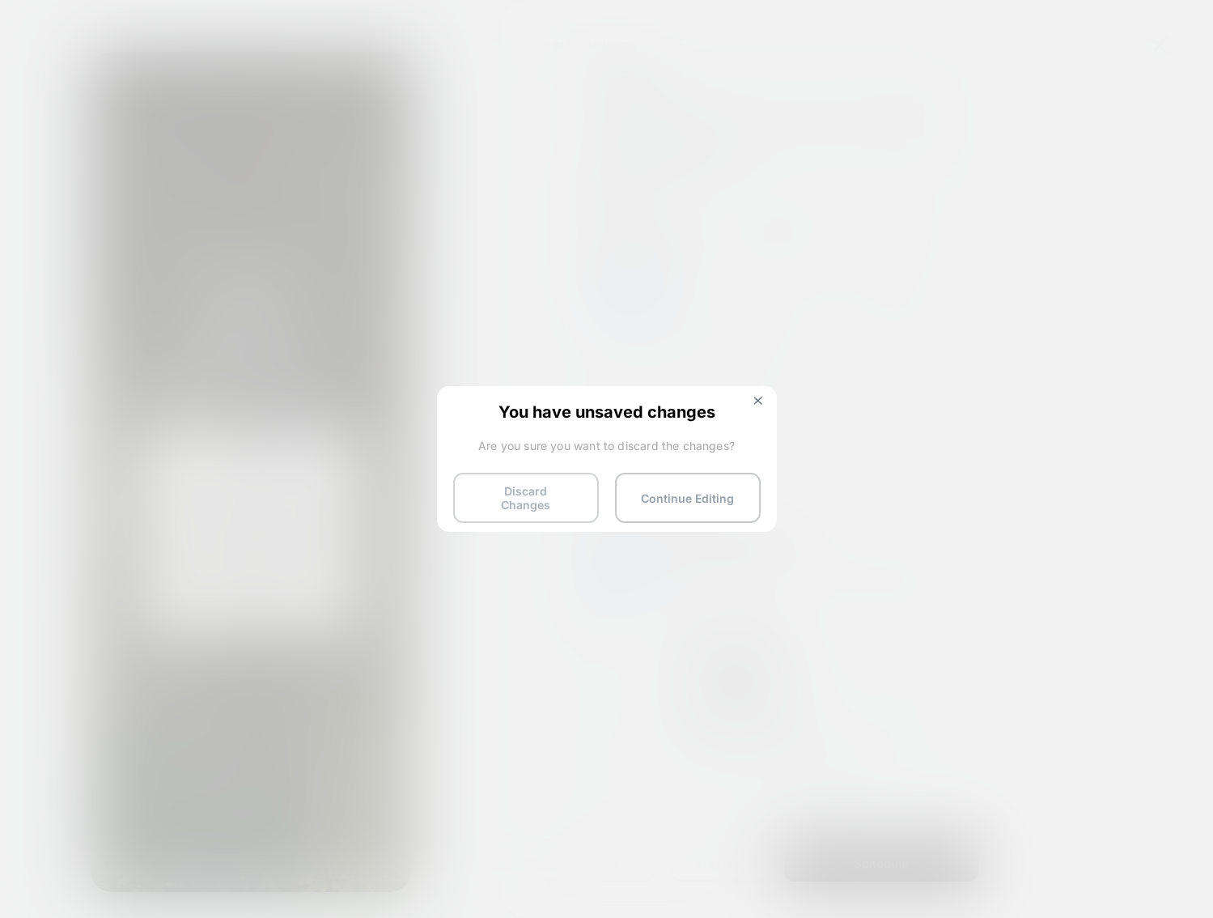
click at [524, 490] on button "Discard Changes" at bounding box center [526, 498] width 146 height 50
